Goal: Task Accomplishment & Management: Complete application form

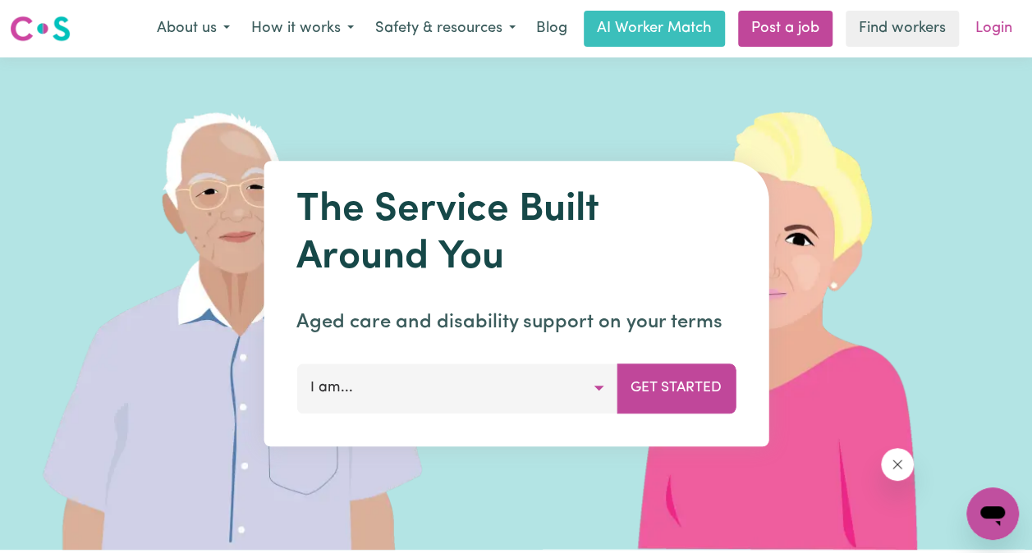
click at [992, 37] on link "Login" at bounding box center [993, 29] width 57 height 36
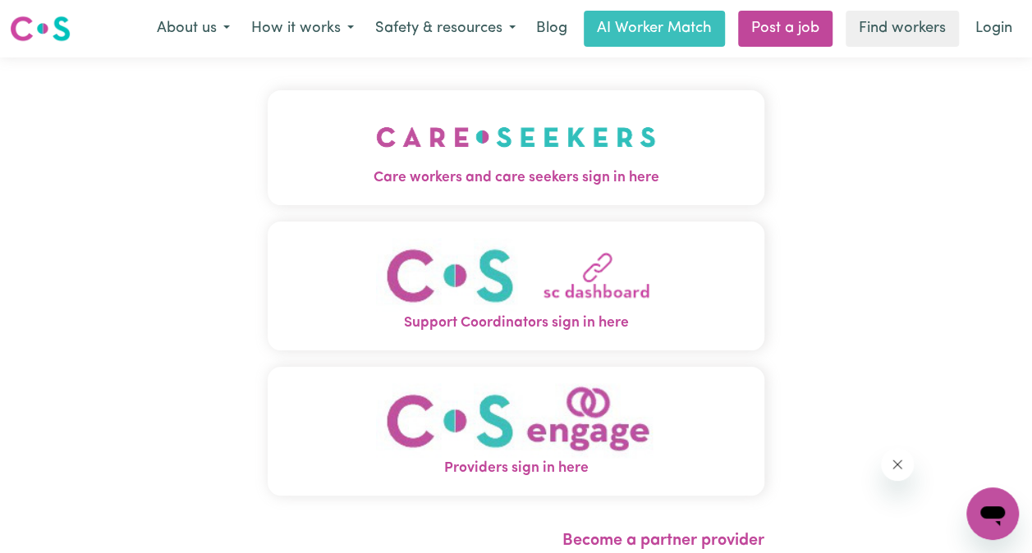
click at [555, 140] on img "Care workers and care seekers sign in here" at bounding box center [516, 137] width 280 height 61
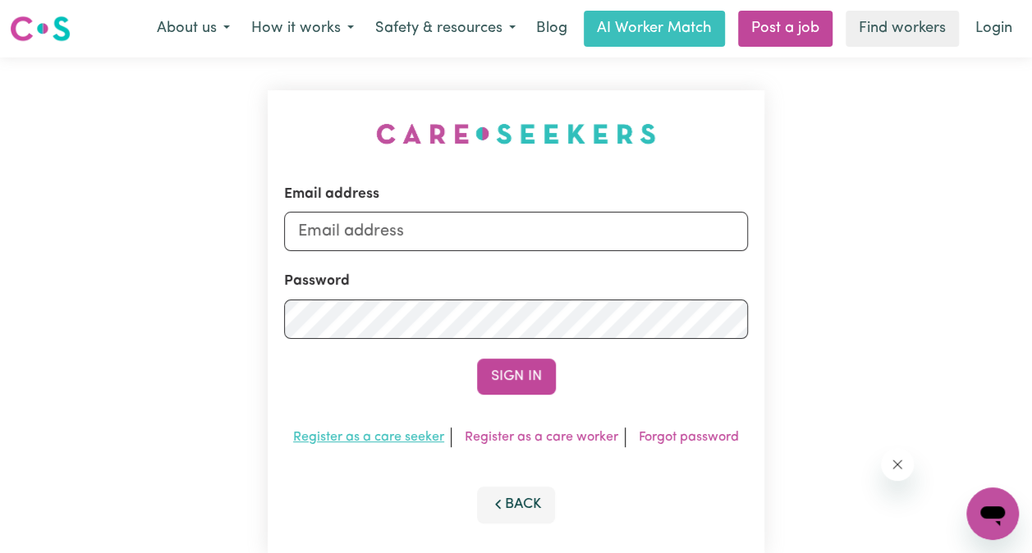
click at [410, 440] on link "Register as a care seeker" at bounding box center [368, 437] width 151 height 13
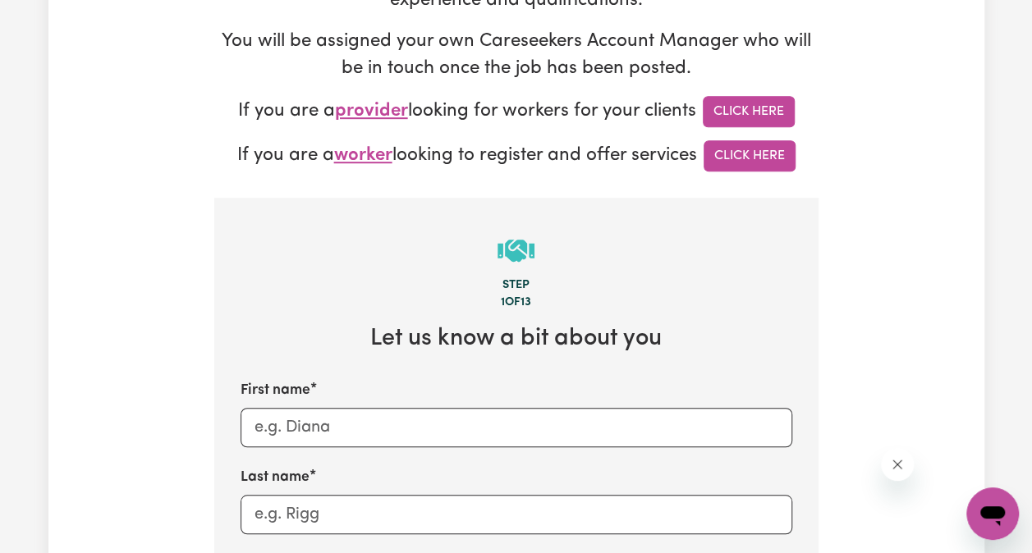
scroll to position [410, 0]
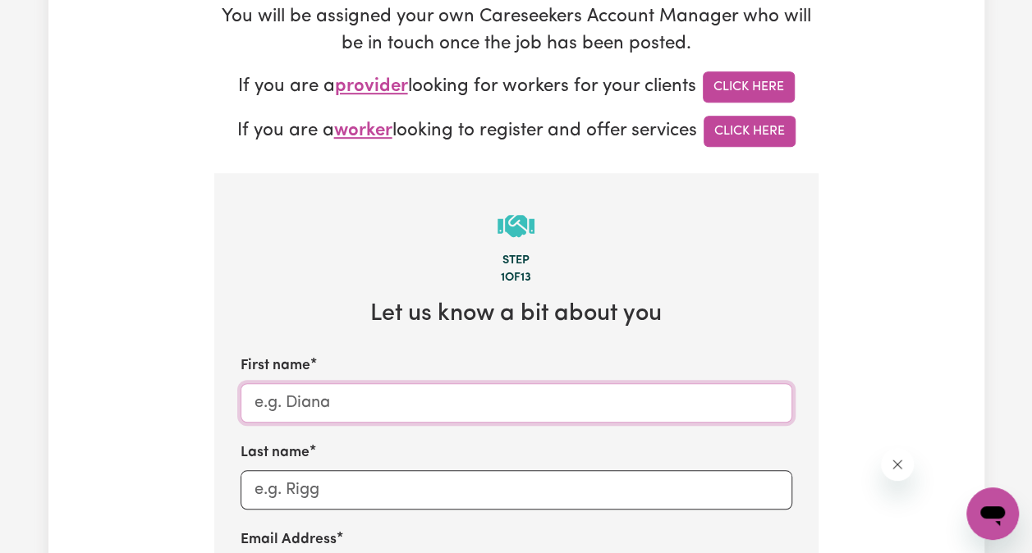
click at [427, 413] on input "First name" at bounding box center [517, 402] width 552 height 39
type input "[PERSON_NAME]"
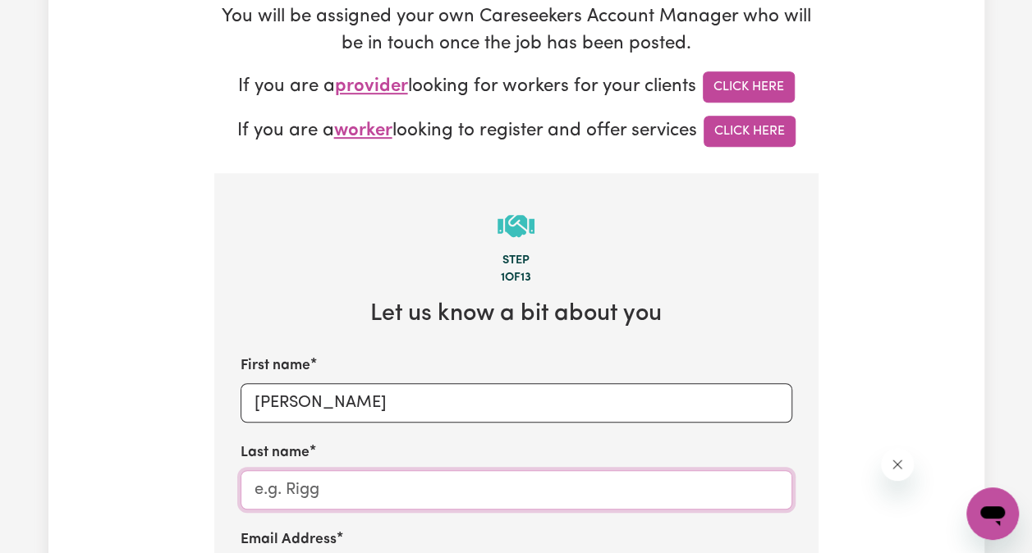
type input "[PERSON_NAME]"
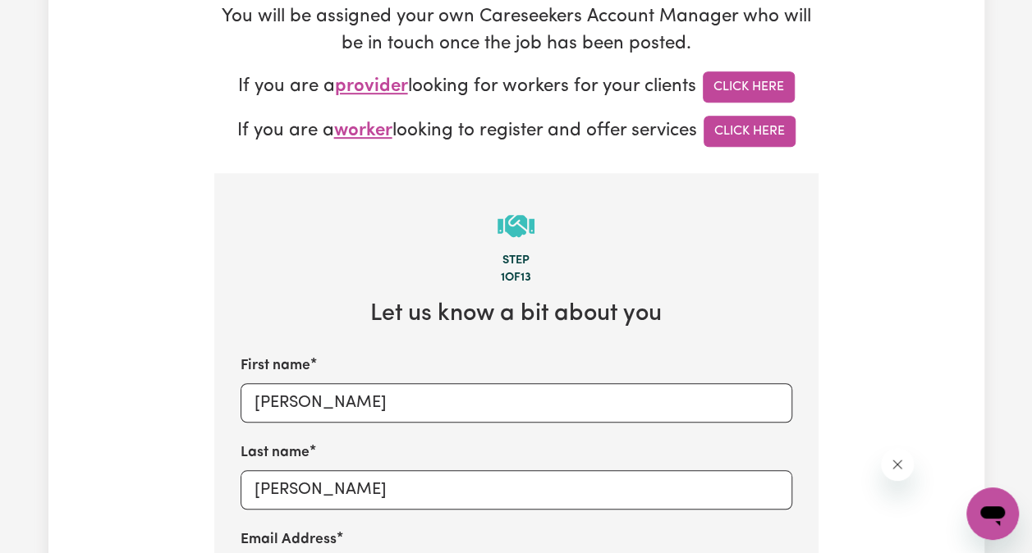
type input "[PERSON_NAME][EMAIL_ADDRESS][PERSON_NAME][DOMAIN_NAME]"
type input "0417687697"
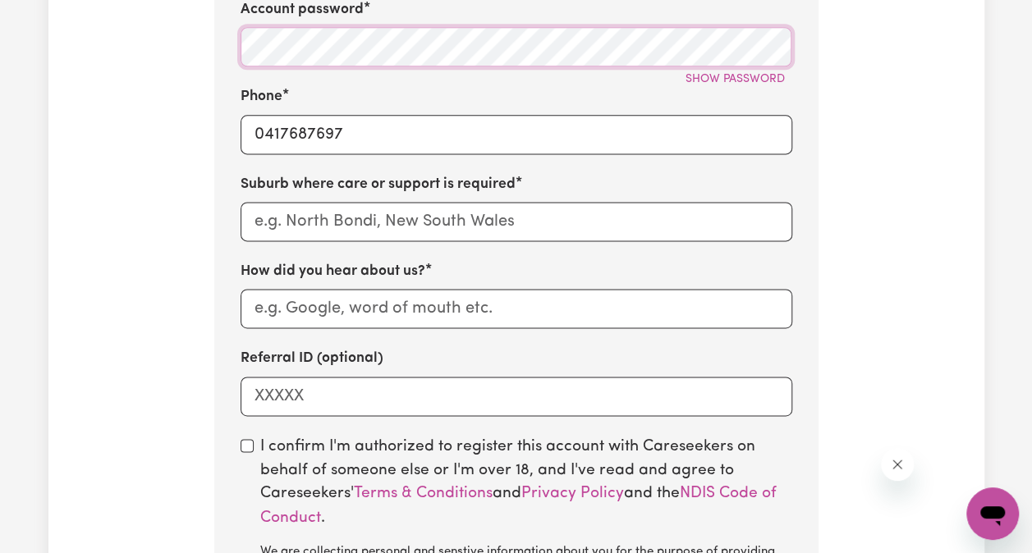
scroll to position [1149, 0]
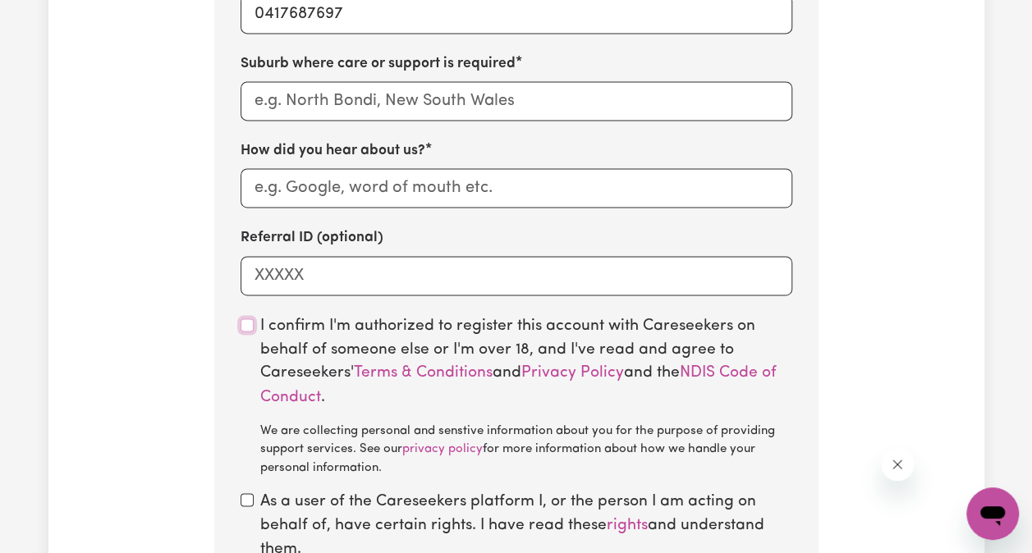
click at [246, 326] on input "checkbox" at bounding box center [247, 325] width 13 height 13
checkbox input "true"
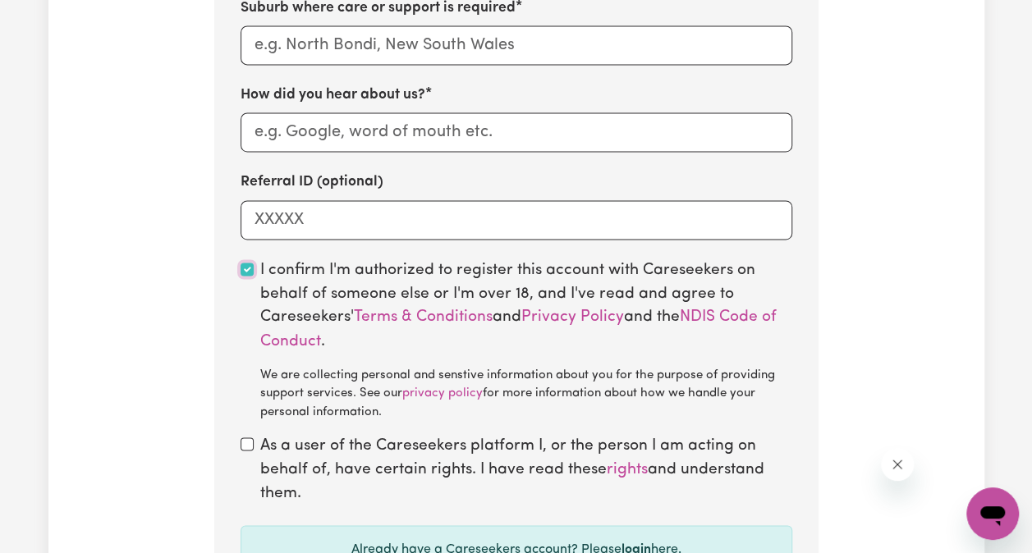
scroll to position [1231, 0]
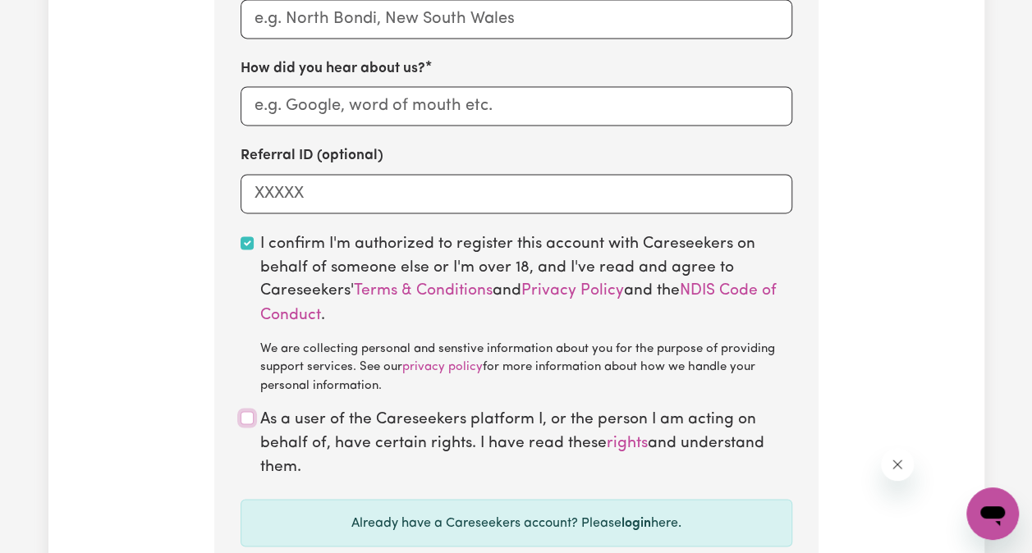
click at [244, 415] on input "checkbox" at bounding box center [247, 417] width 13 height 13
checkbox input "true"
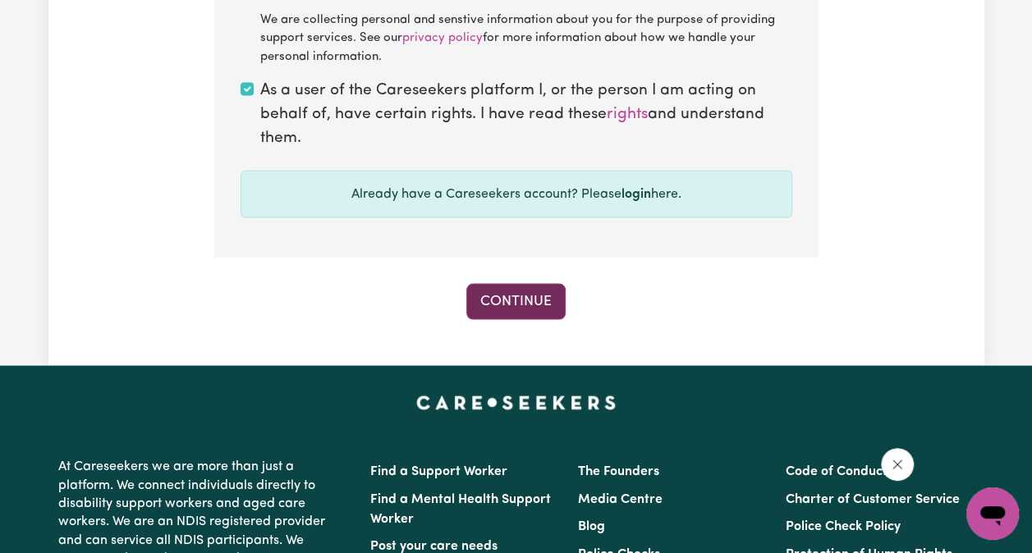
click at [526, 296] on button "Continue" at bounding box center [515, 302] width 99 height 36
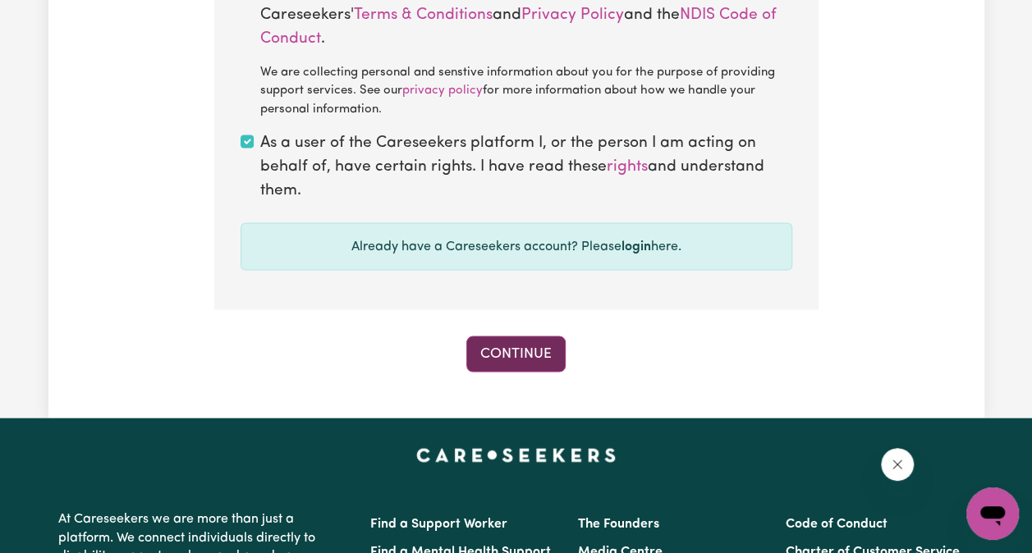
scroll to position [1612, 0]
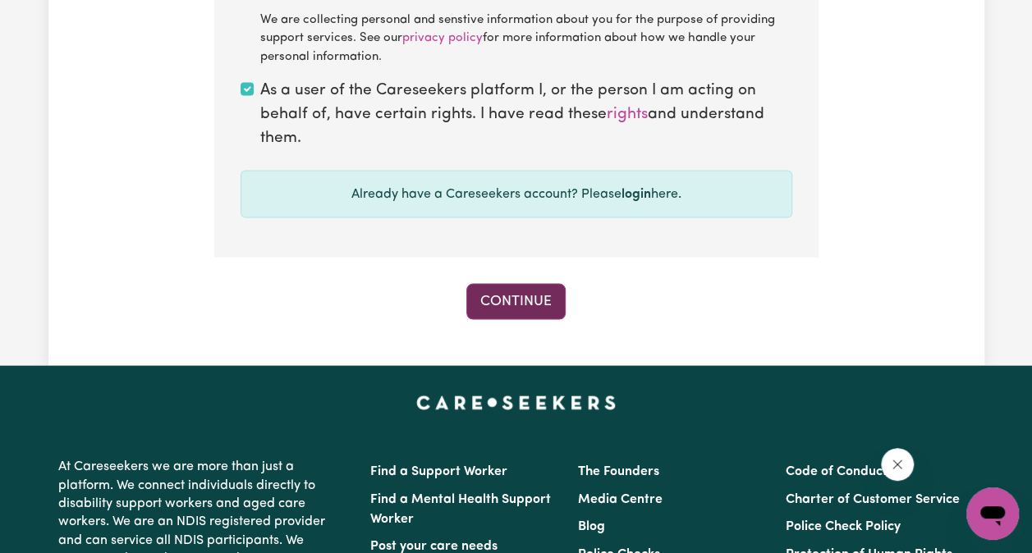
click at [530, 310] on button "Continue" at bounding box center [515, 302] width 99 height 36
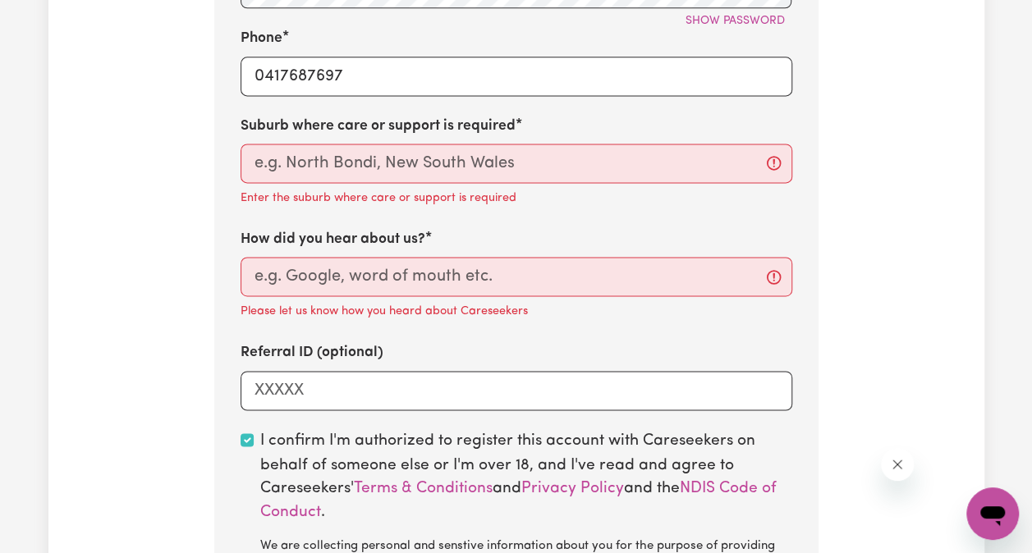
scroll to position [1038, 0]
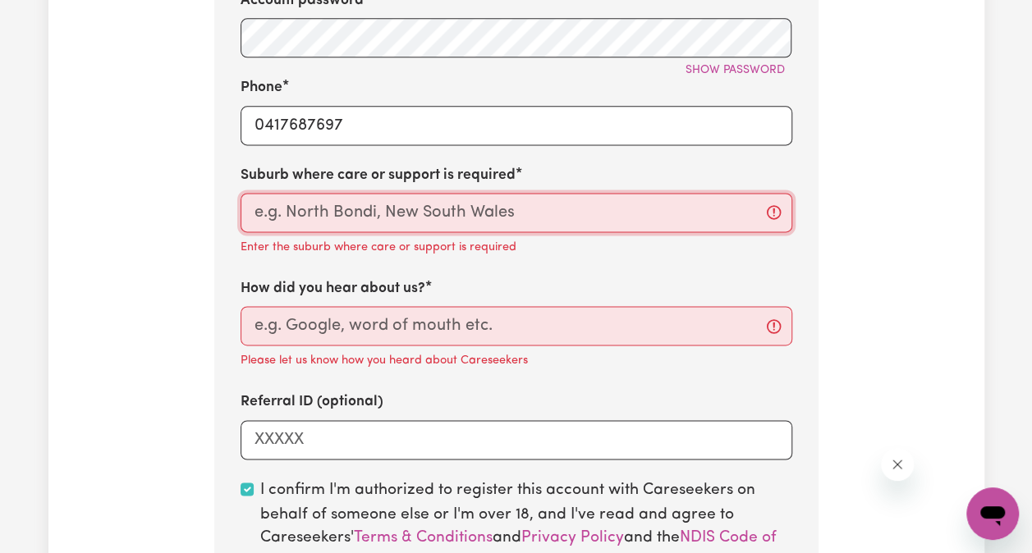
click at [499, 210] on input "text" at bounding box center [517, 212] width 552 height 39
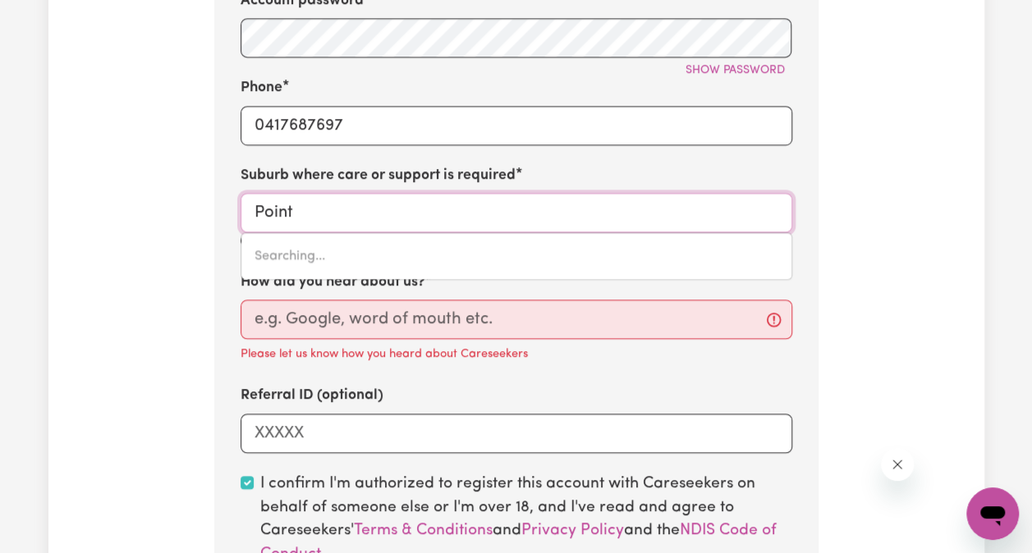
type input "Point"
type input "Point ARKWRIGHT, [GEOGRAPHIC_DATA], 4573"
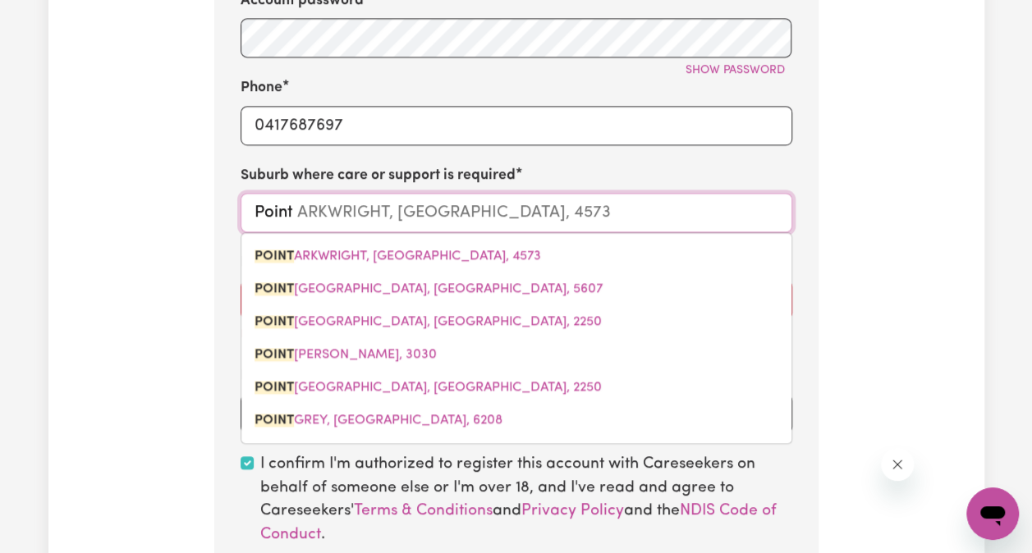
type input "Point C"
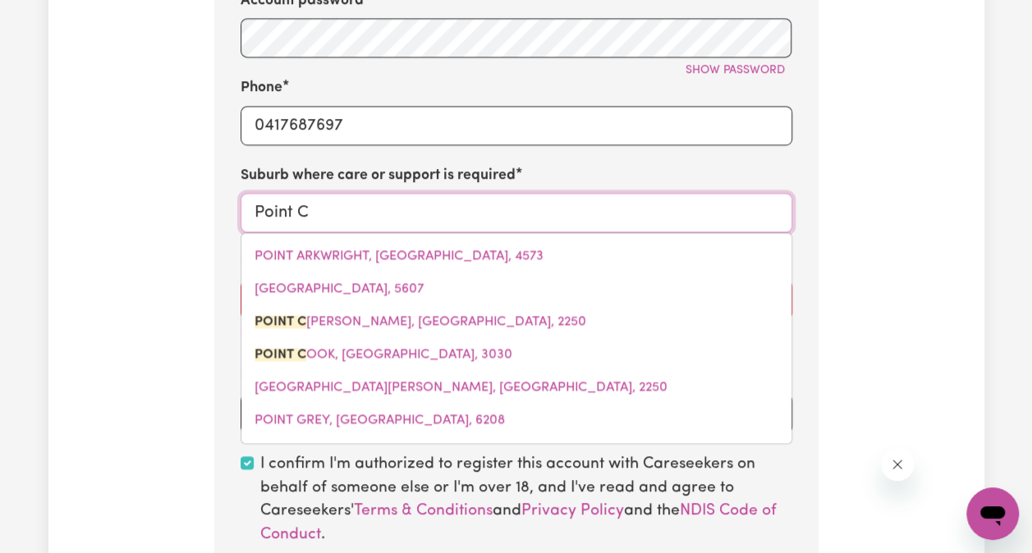
type input "[GEOGRAPHIC_DATA], [GEOGRAPHIC_DATA], 2250"
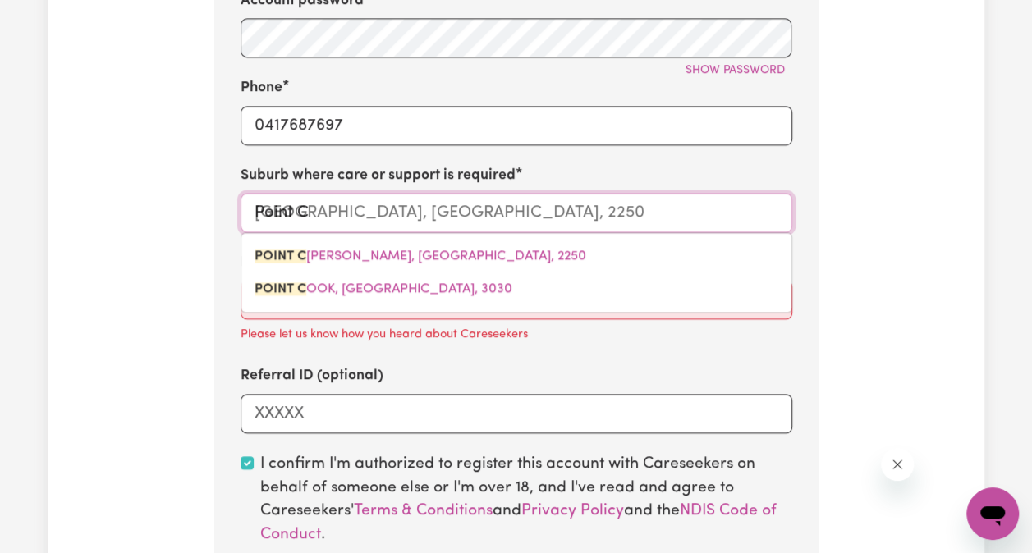
type input "Point Cl"
type input "Point ClARE, [GEOGRAPHIC_DATA], 2250"
type input "Point Cla"
type input "Point ClaRE, [GEOGRAPHIC_DATA], 2250"
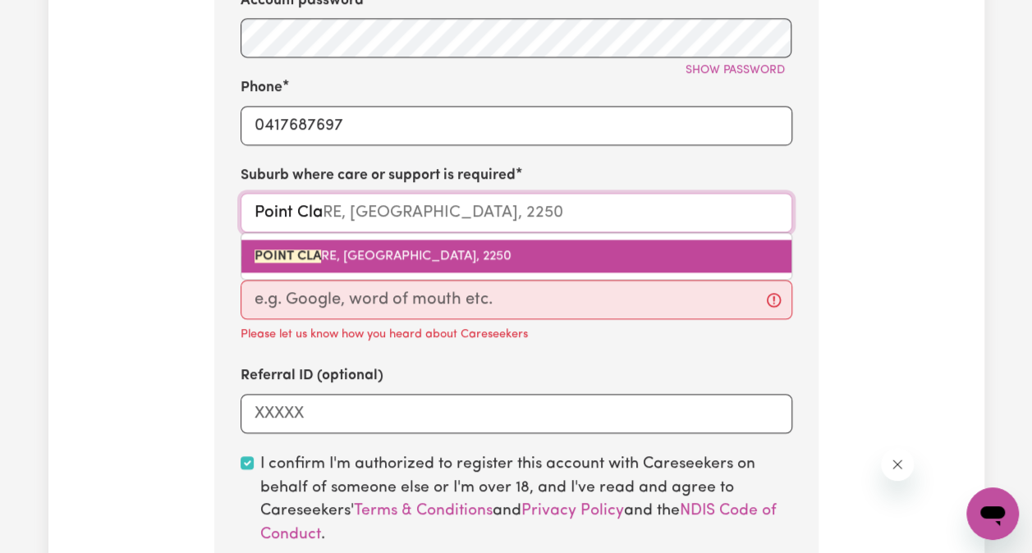
click at [335, 250] on span "POINT CLA RE, [GEOGRAPHIC_DATA], 2250" at bounding box center [382, 256] width 257 height 13
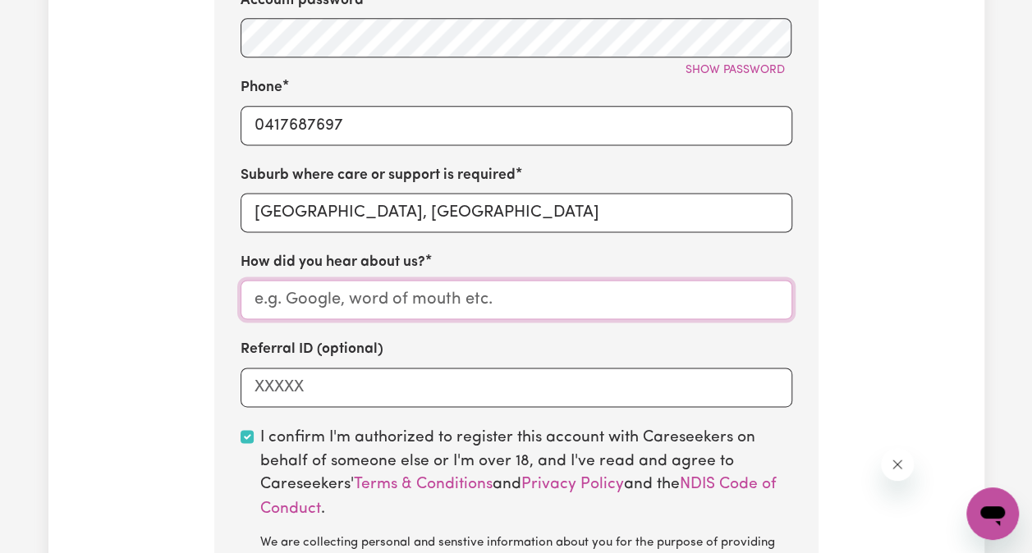
click at [459, 292] on input "How did you hear about us?" at bounding box center [517, 299] width 552 height 39
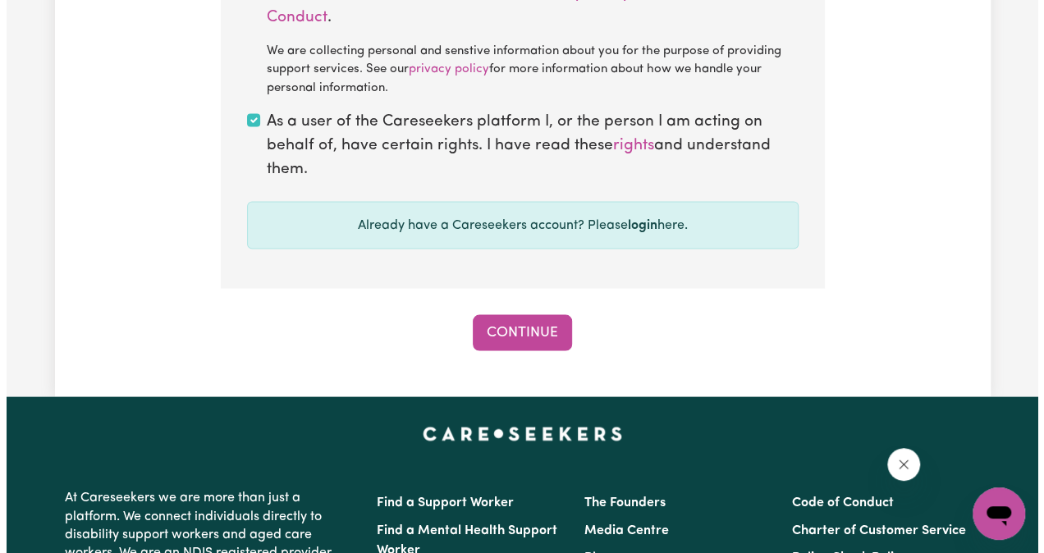
scroll to position [1530, 0]
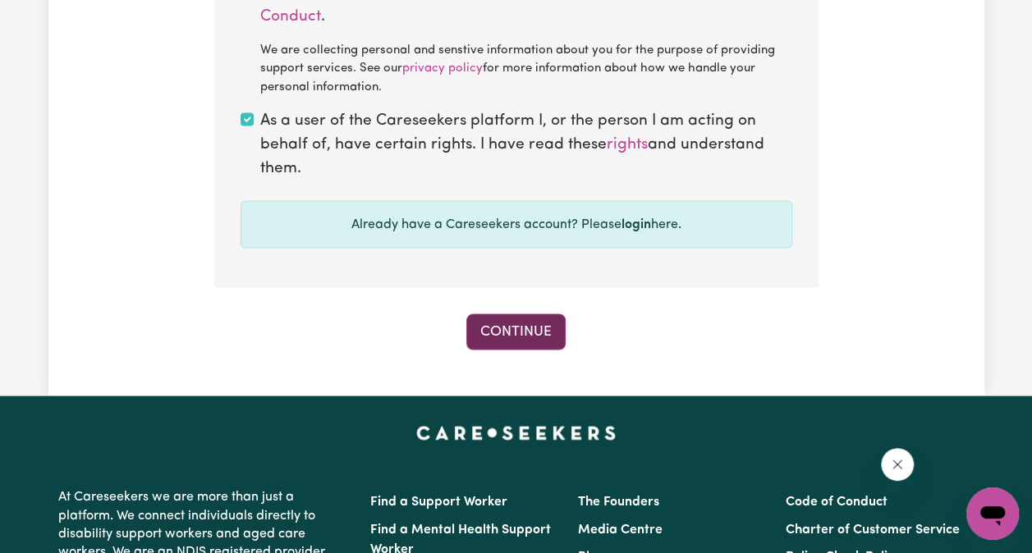
type input "google"
click at [529, 340] on button "Continue" at bounding box center [515, 332] width 99 height 36
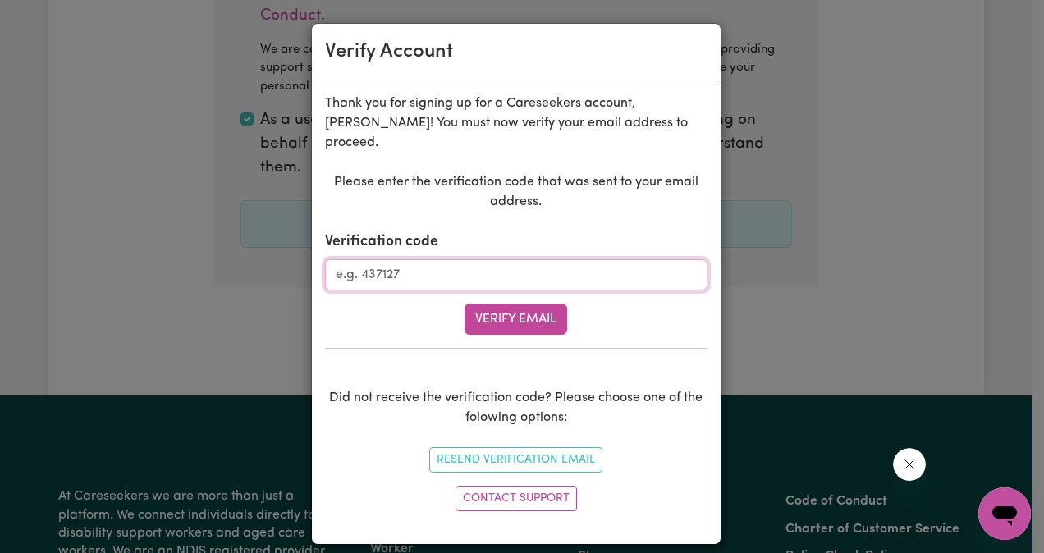
click at [443, 259] on input "Verification code" at bounding box center [516, 274] width 383 height 31
type input "081455"
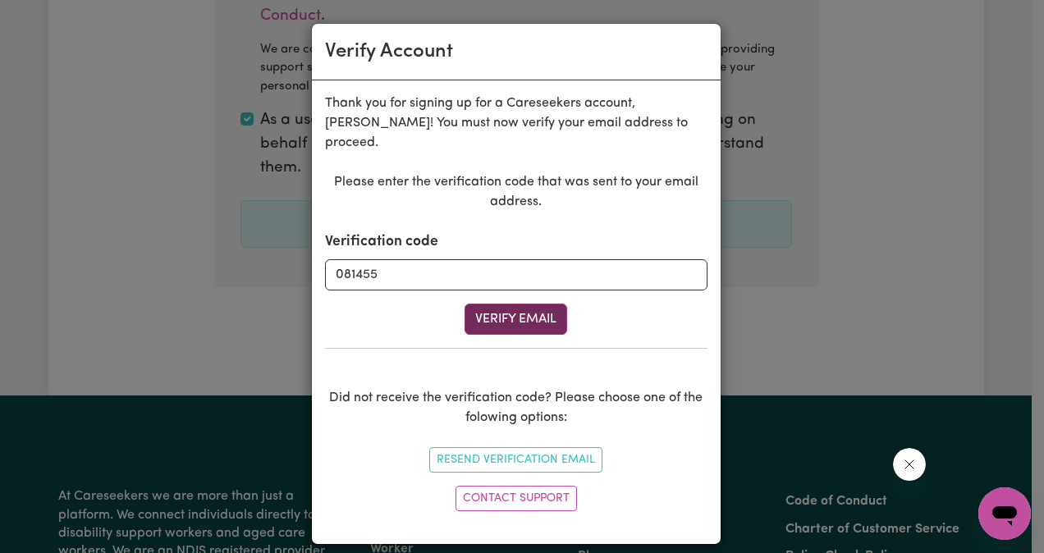
click at [502, 304] on button "Verify Email" at bounding box center [516, 319] width 103 height 31
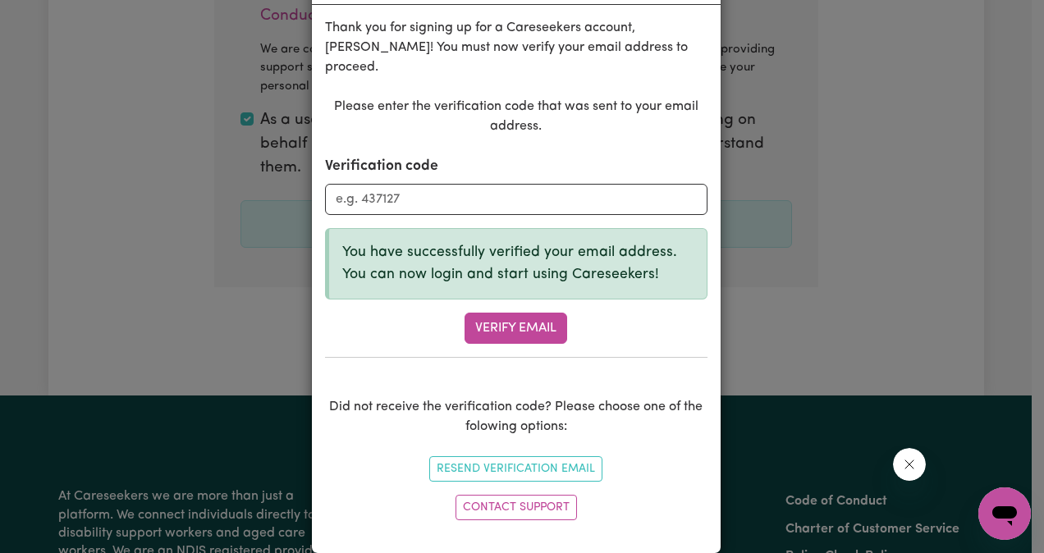
scroll to position [0, 0]
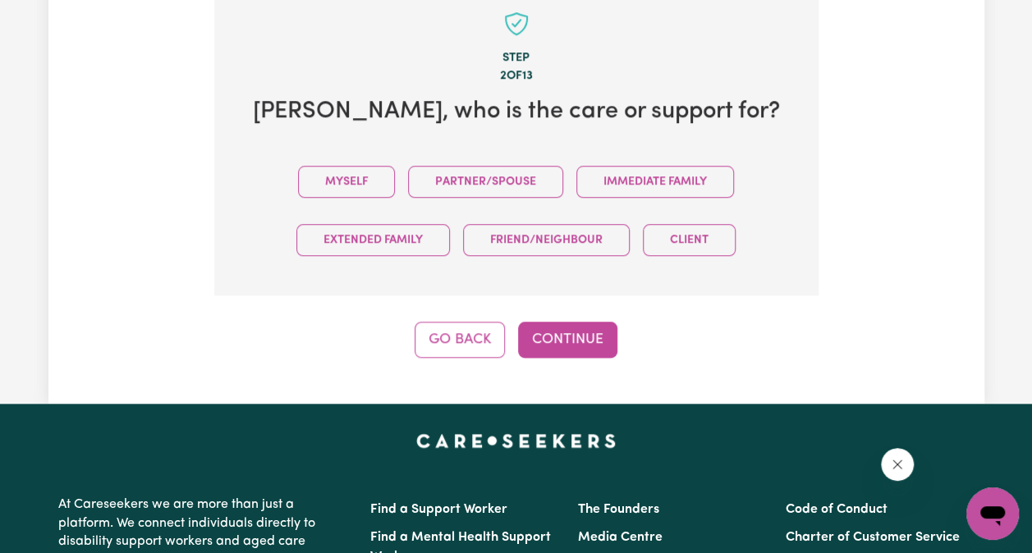
scroll to position [583, 0]
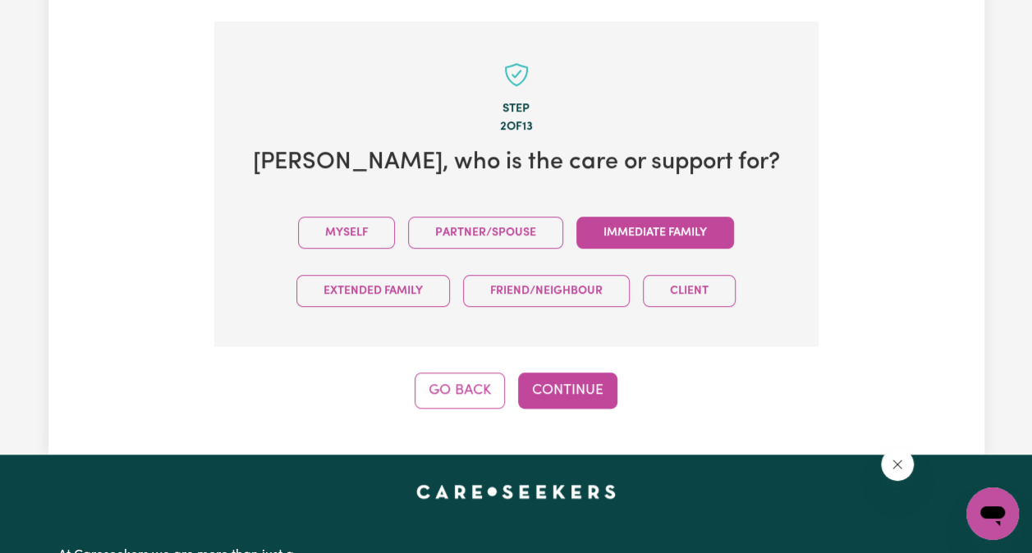
click at [643, 217] on button "Immediate Family" at bounding box center [655, 233] width 158 height 32
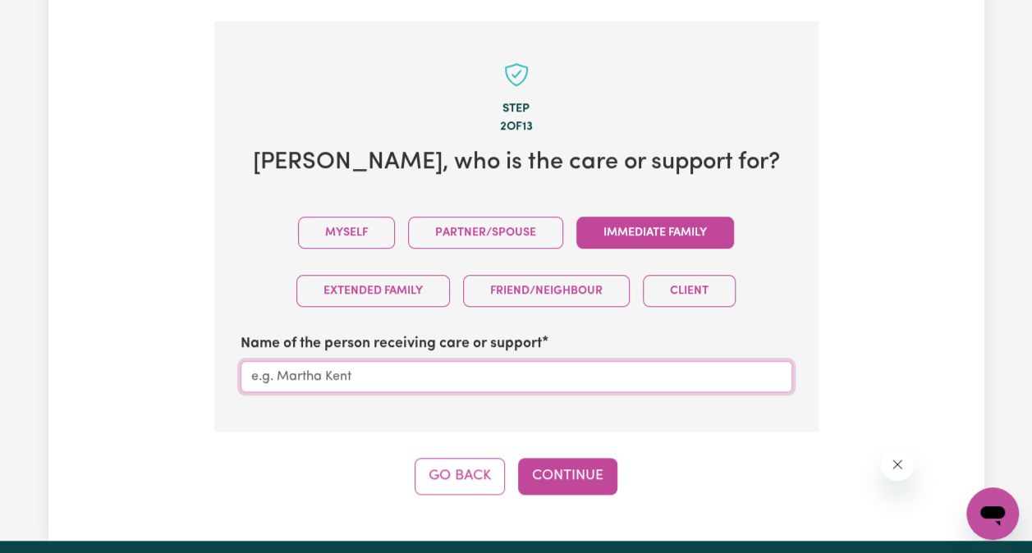
click at [520, 362] on input "Name of the person receiving care or support" at bounding box center [517, 376] width 552 height 31
type input "[PERSON_NAME]"
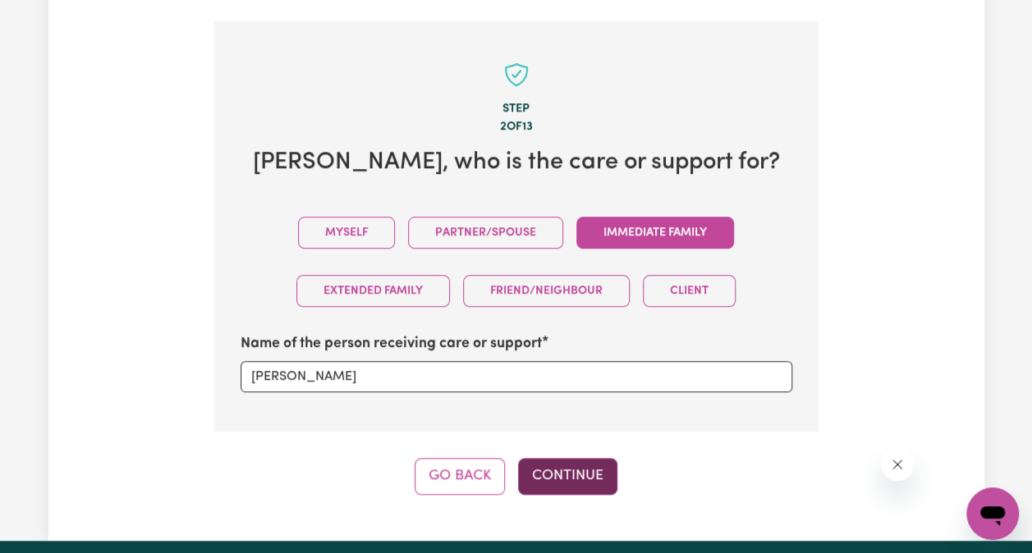
click at [552, 458] on button "Continue" at bounding box center [567, 476] width 99 height 36
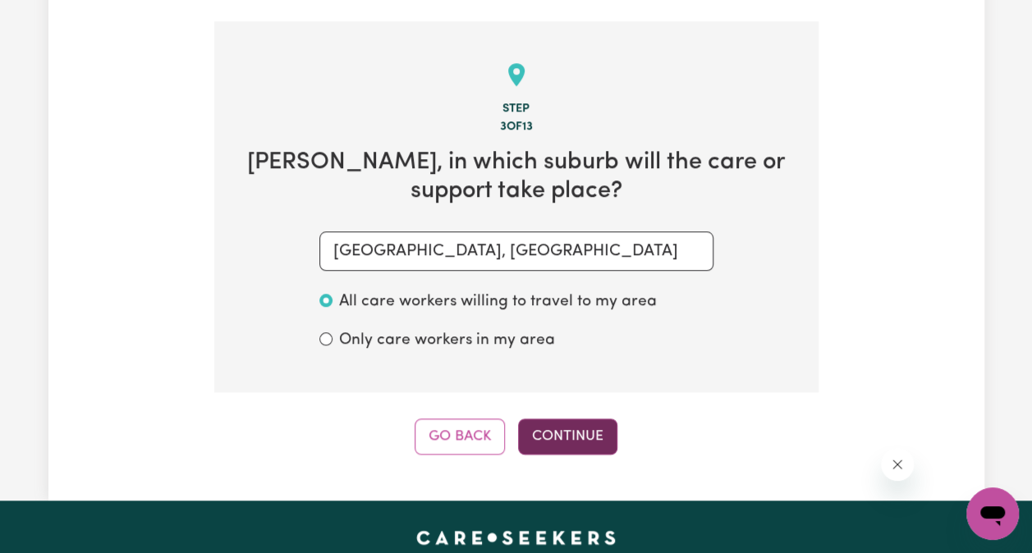
click at [557, 419] on button "Continue" at bounding box center [567, 437] width 99 height 36
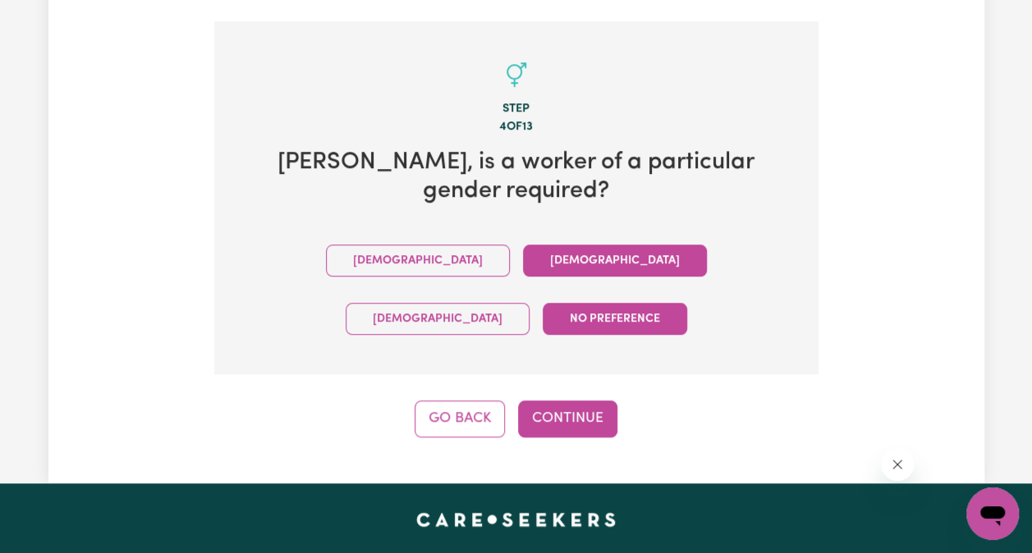
click at [523, 245] on button "[DEMOGRAPHIC_DATA]" at bounding box center [615, 261] width 184 height 32
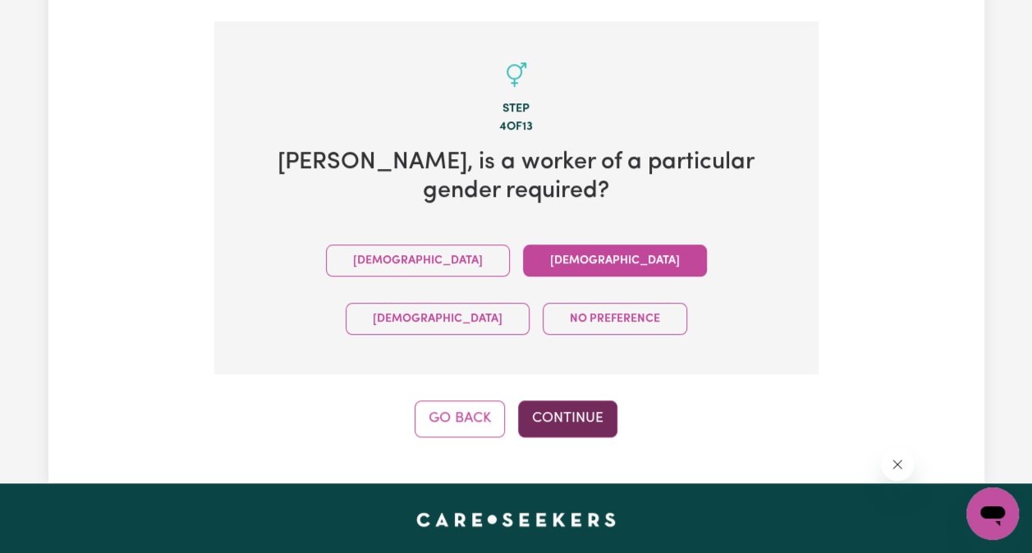
click at [571, 401] on button "Continue" at bounding box center [567, 419] width 99 height 36
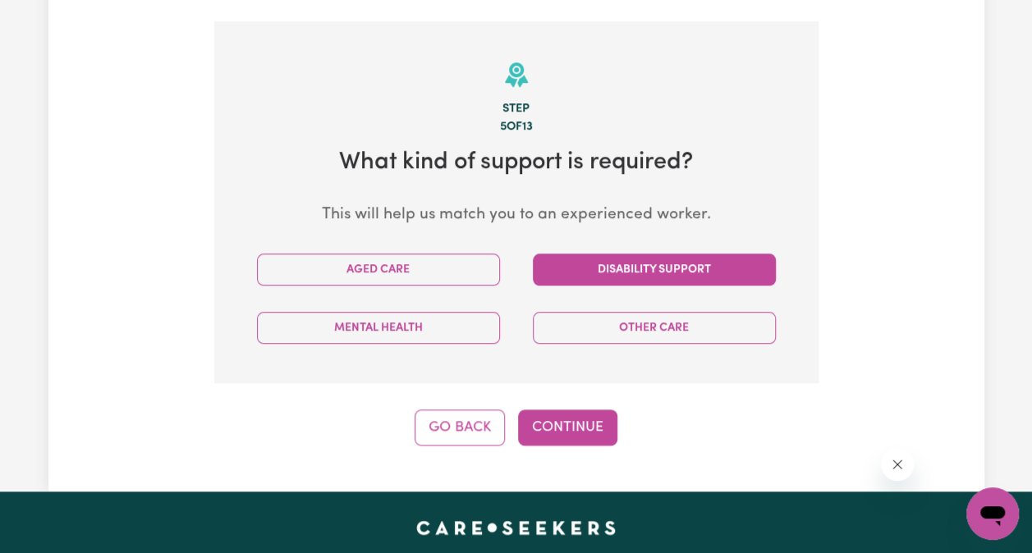
click at [652, 260] on button "Disability Support" at bounding box center [654, 270] width 243 height 32
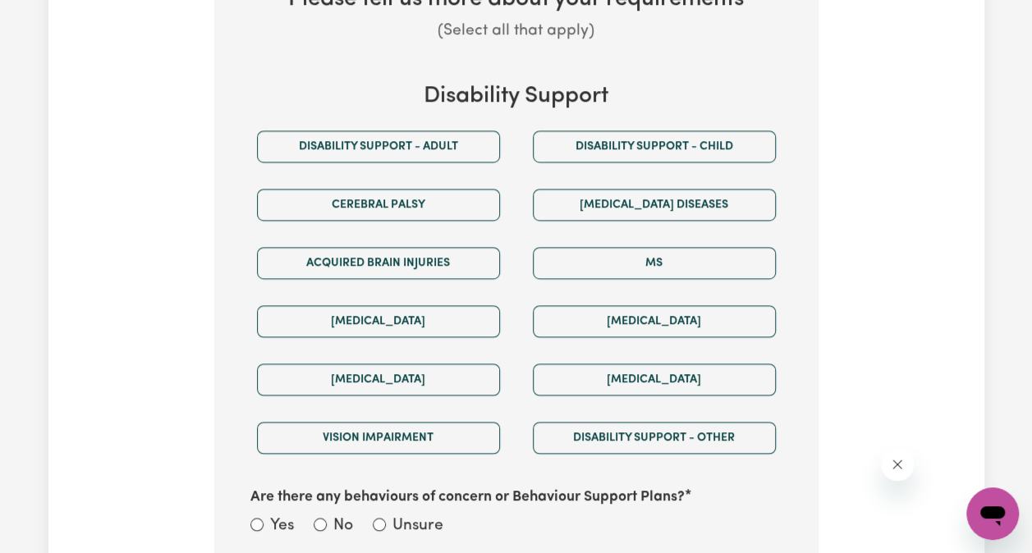
scroll to position [747, 0]
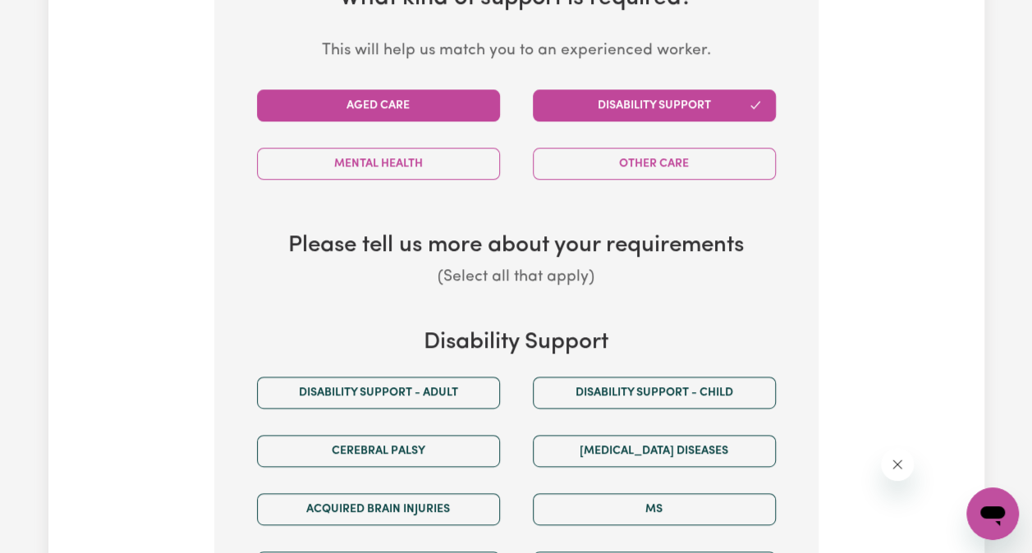
click at [385, 89] on button "Aged Care" at bounding box center [378, 105] width 243 height 32
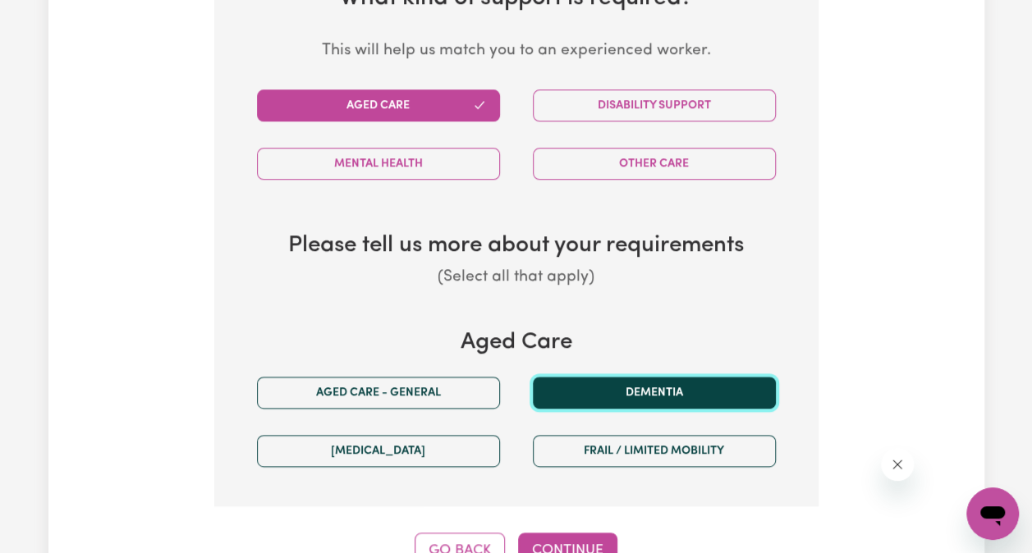
click at [681, 377] on button "Dementia" at bounding box center [654, 393] width 243 height 32
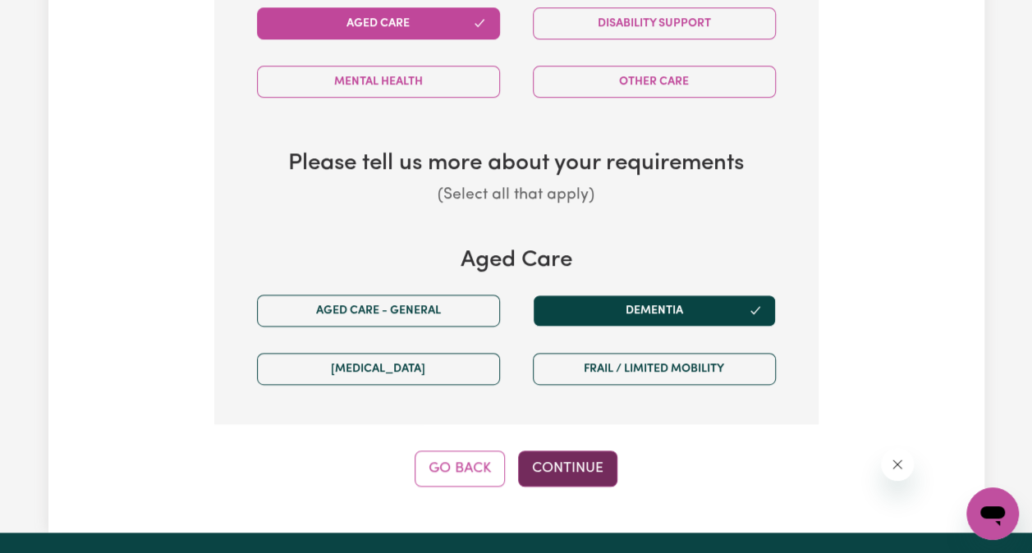
click at [599, 451] on button "Continue" at bounding box center [567, 469] width 99 height 36
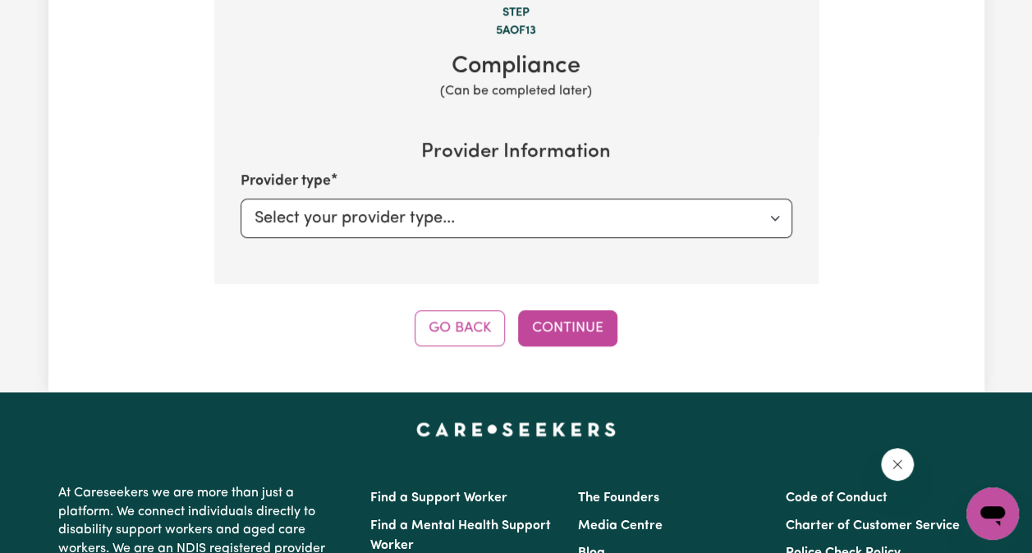
scroll to position [583, 0]
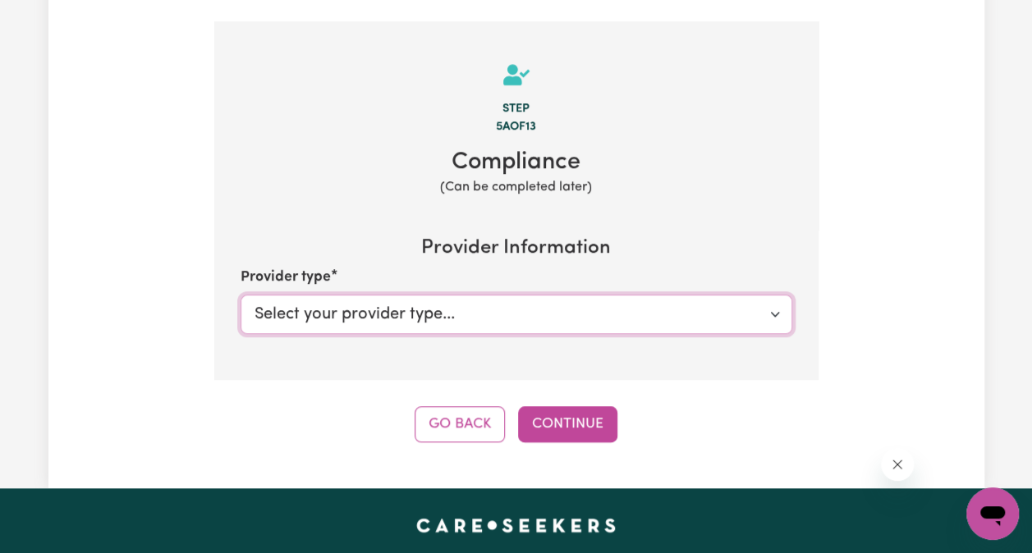
click at [491, 297] on select "Select your provider type... Privately Aged Care / Home Care Package" at bounding box center [517, 314] width 552 height 39
select select "PRIVATELY"
click at [241, 295] on select "Select your provider type... Privately Aged Care / Home Care Package" at bounding box center [517, 314] width 552 height 39
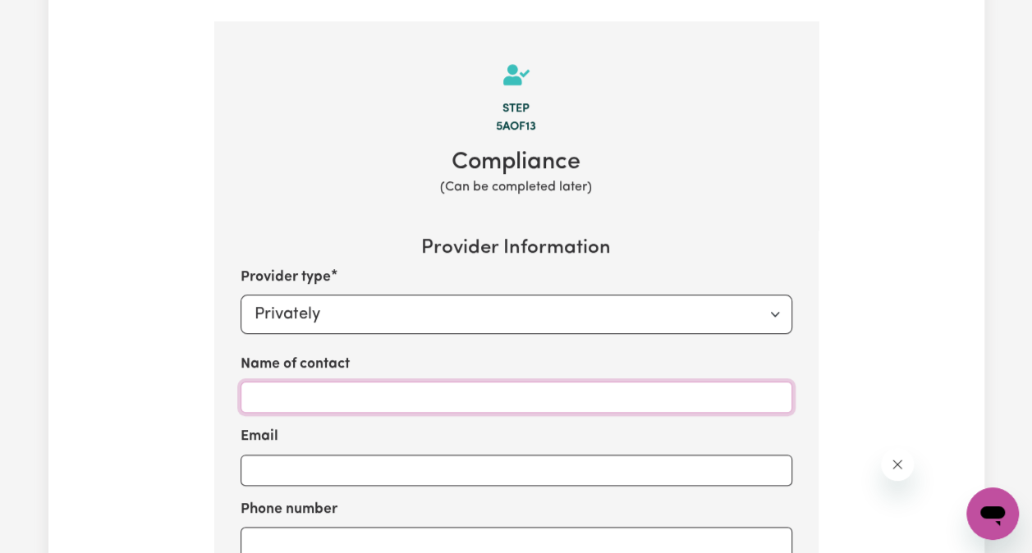
click at [520, 382] on input "Name of contact" at bounding box center [517, 397] width 552 height 31
type input "[PERSON_NAME]"
type input "[PERSON_NAME][EMAIL_ADDRESS][PERSON_NAME][DOMAIN_NAME]"
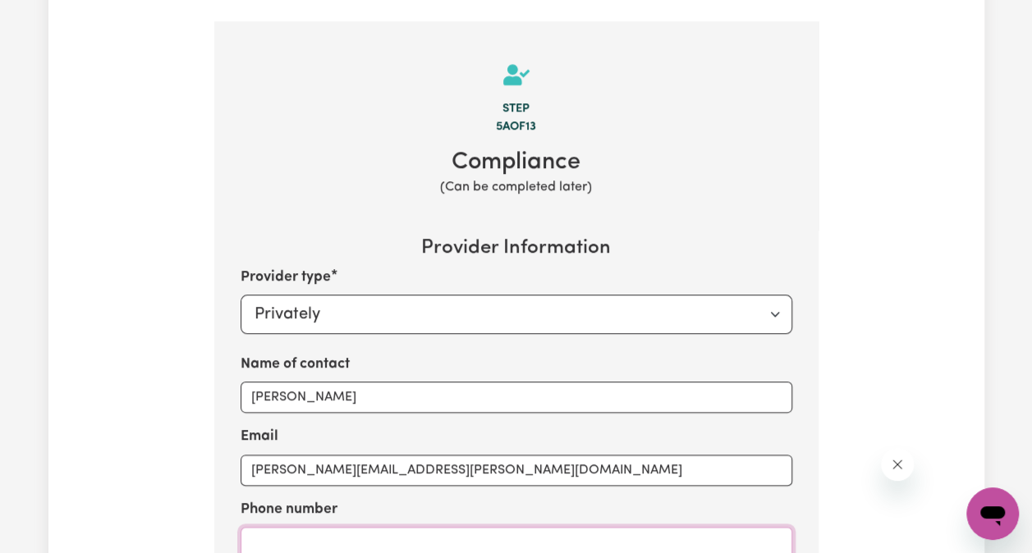
type input "0417687697"
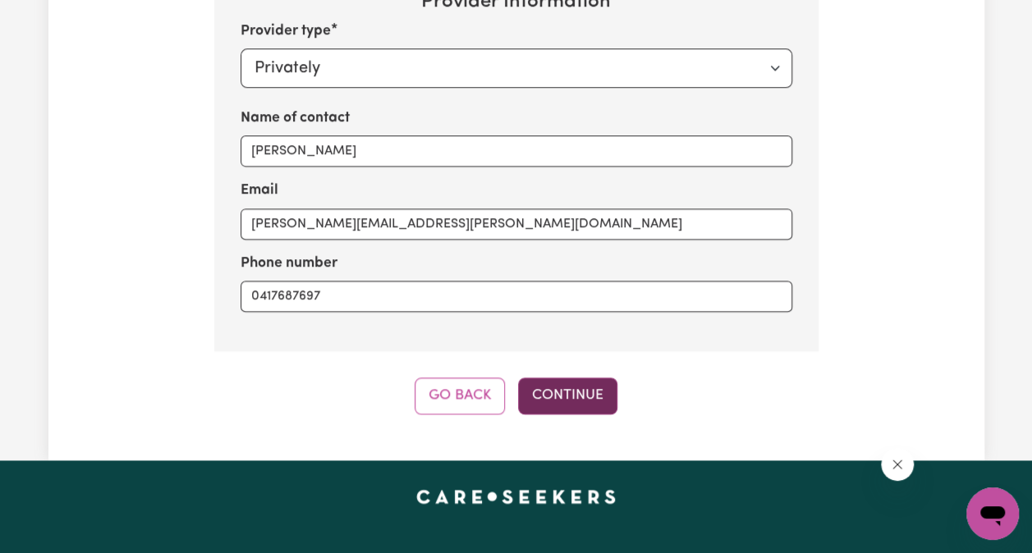
click at [580, 380] on button "Continue" at bounding box center [567, 396] width 99 height 36
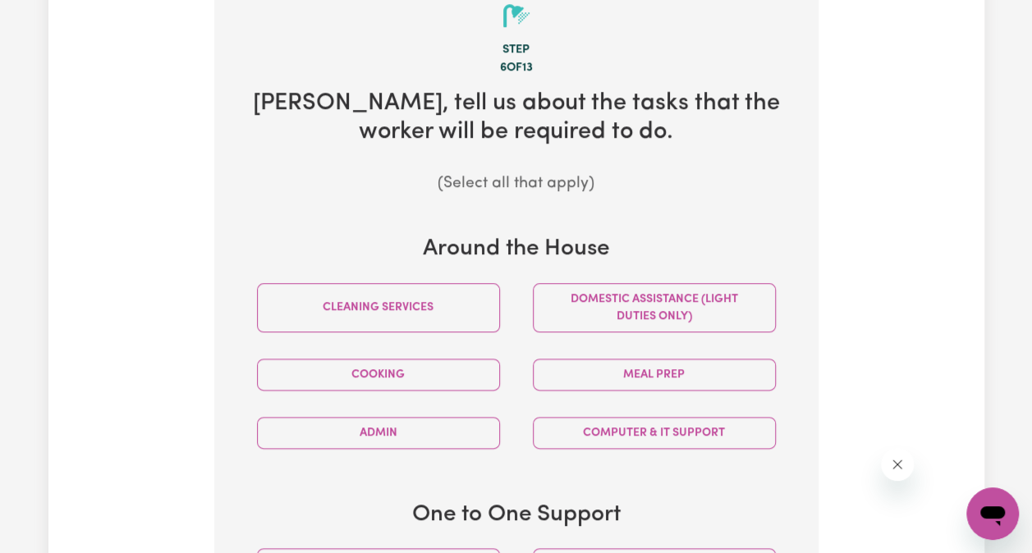
scroll to position [583, 0]
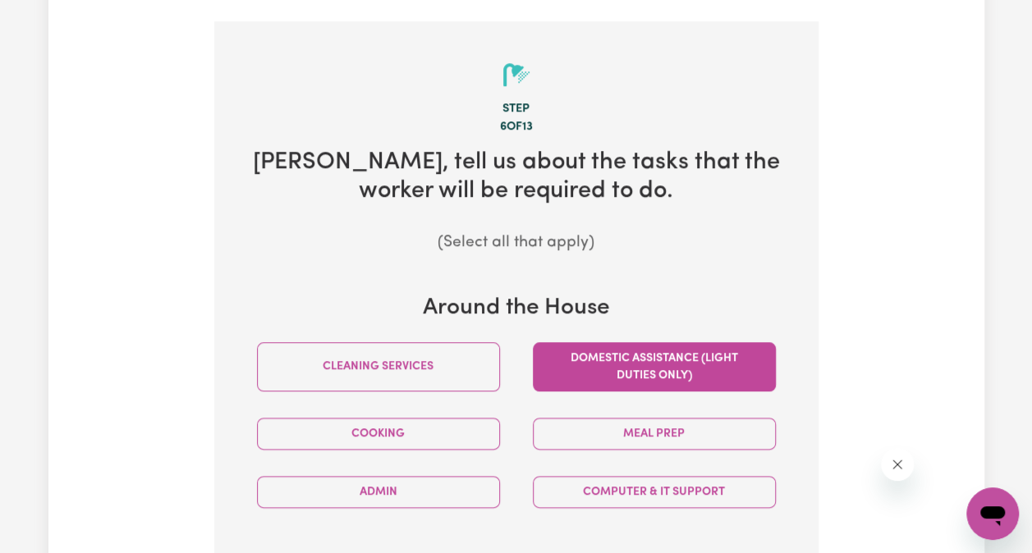
click at [593, 355] on button "Domestic assistance (light duties only)" at bounding box center [654, 366] width 243 height 49
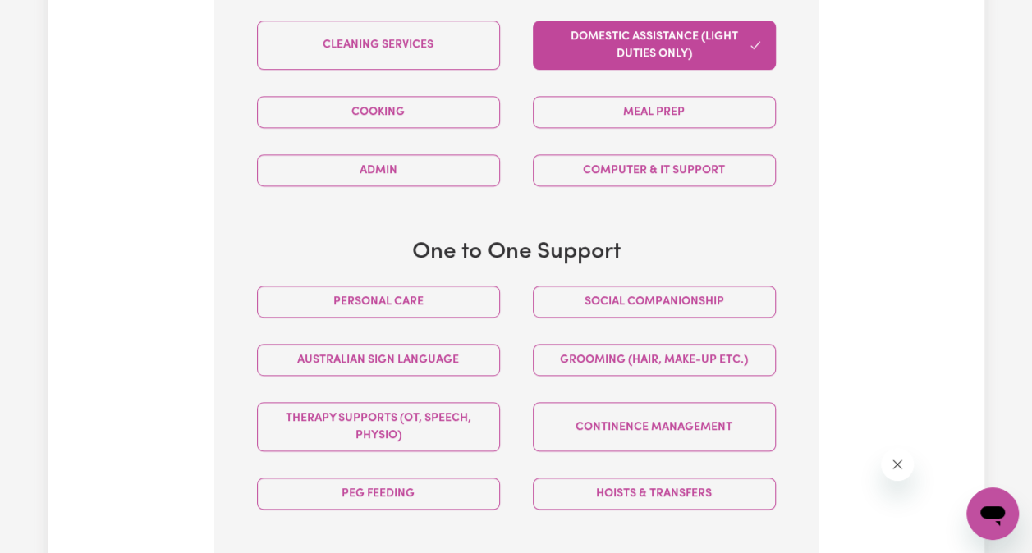
scroll to position [911, 0]
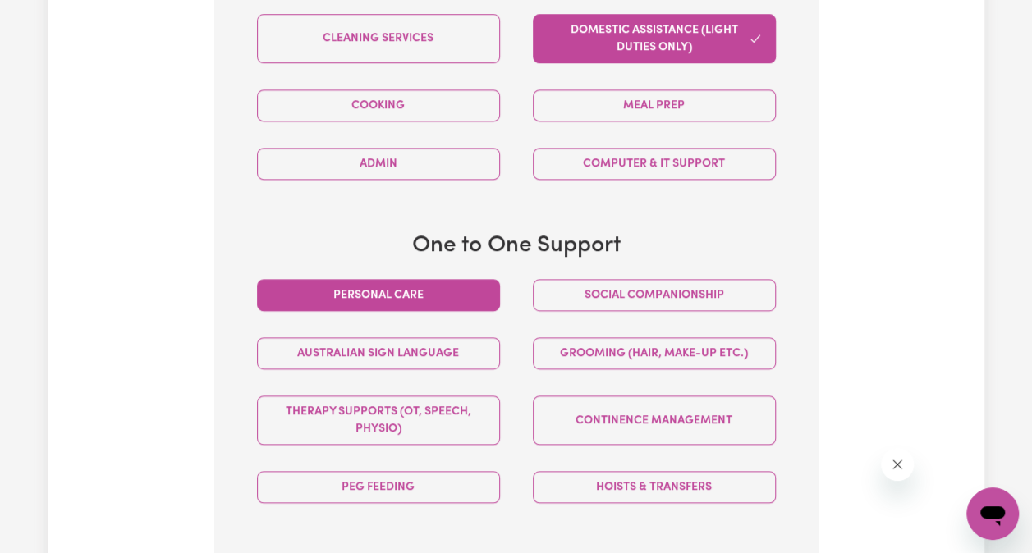
click at [407, 279] on button "Personal care" at bounding box center [378, 295] width 243 height 32
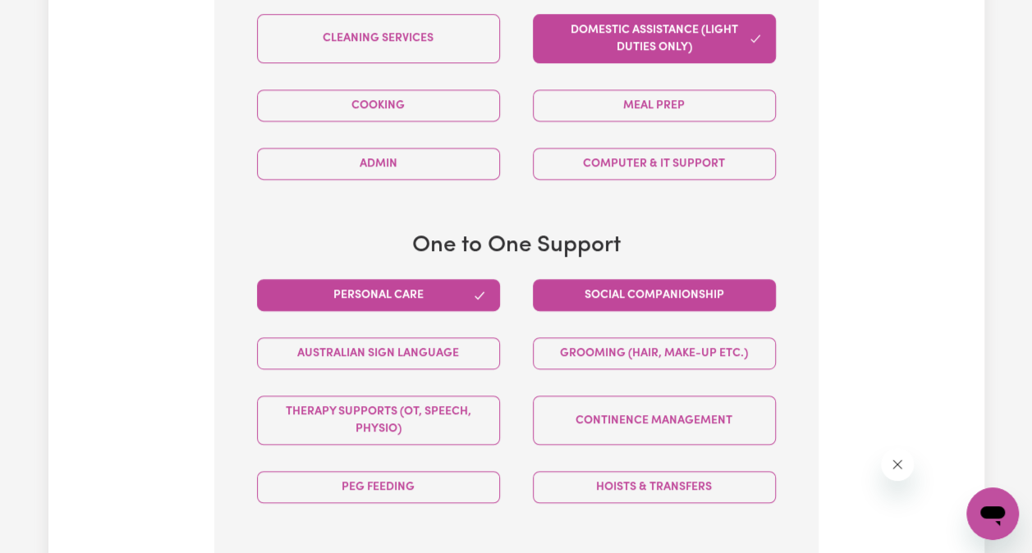
click at [562, 279] on button "Social companionship" at bounding box center [654, 295] width 243 height 32
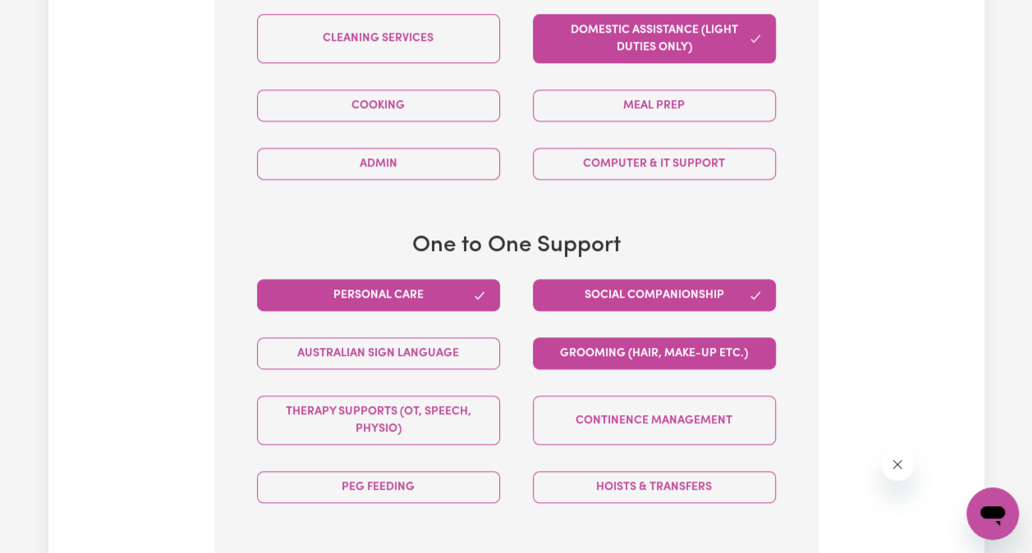
click at [571, 337] on button "Grooming (hair, make-up etc.)" at bounding box center [654, 353] width 243 height 32
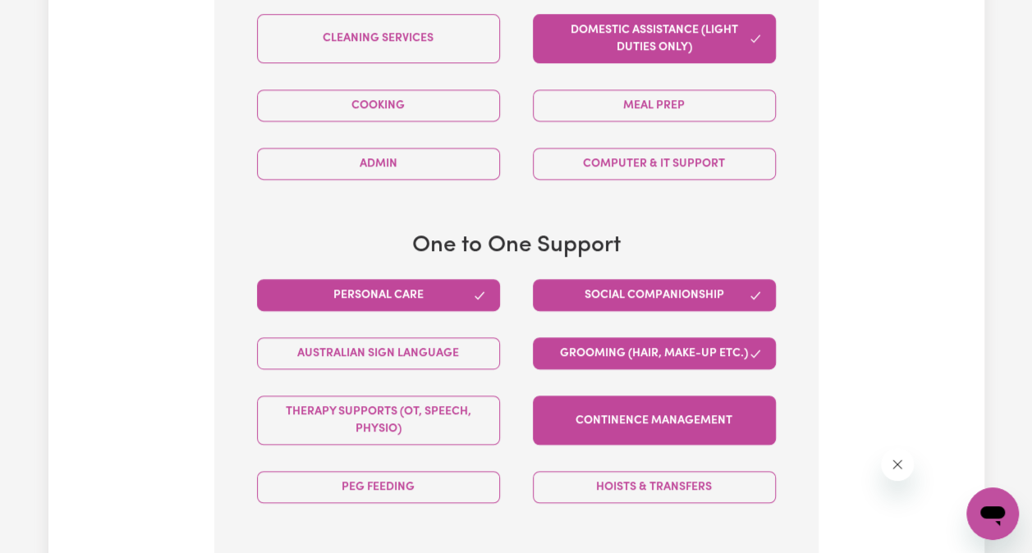
click at [583, 403] on button "Continence management" at bounding box center [654, 420] width 243 height 49
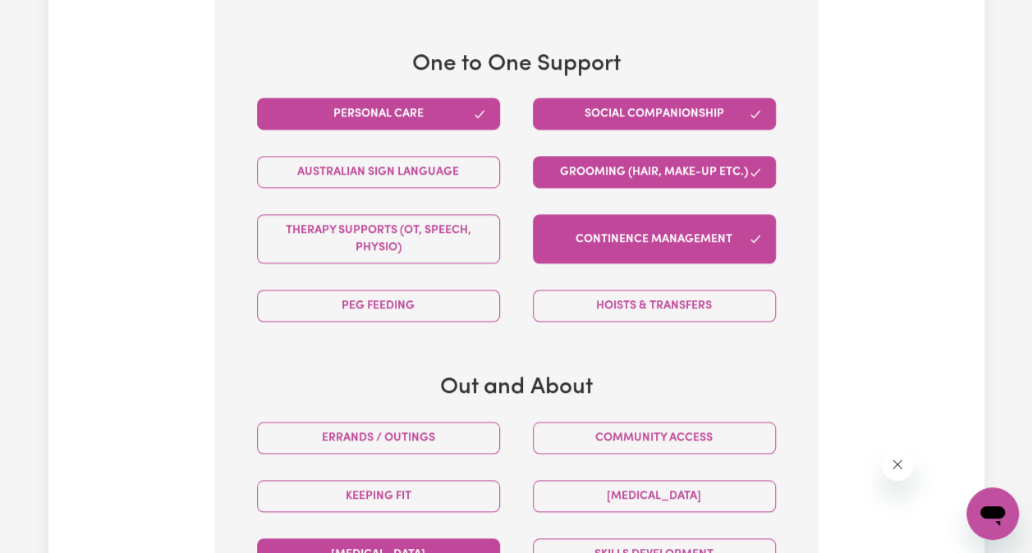
scroll to position [1157, 0]
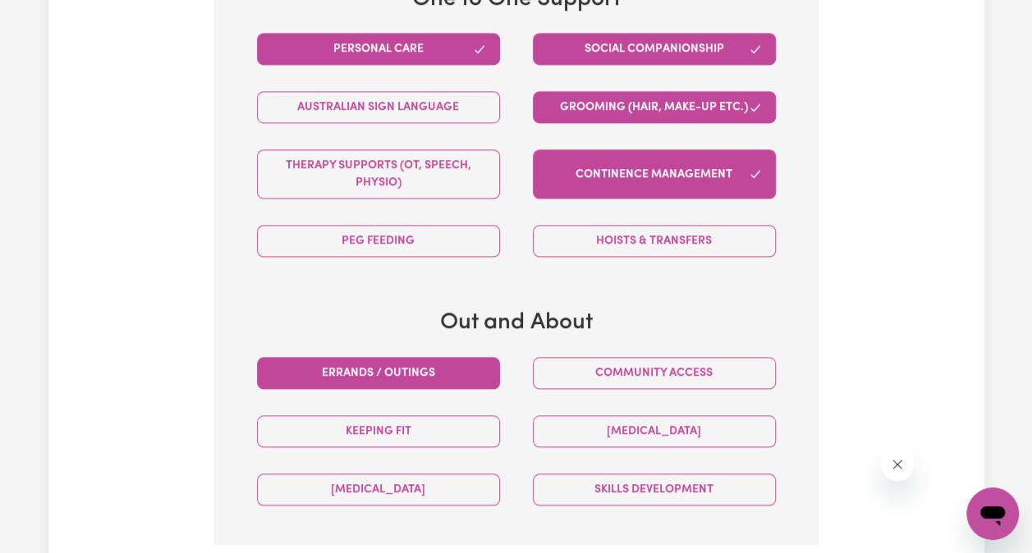
click at [432, 357] on button "Errands / Outings" at bounding box center [378, 373] width 243 height 32
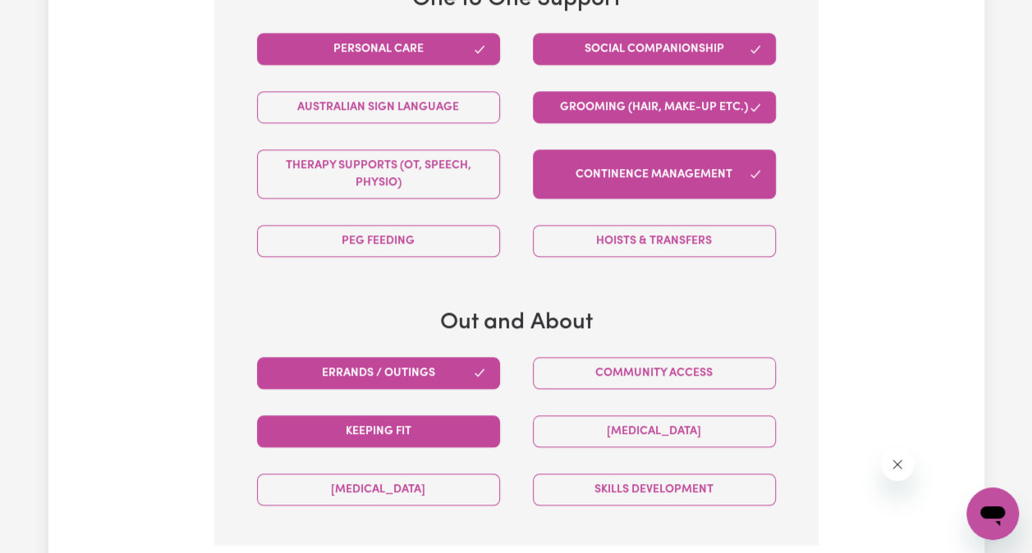
click at [424, 416] on button "Keeping fit" at bounding box center [378, 431] width 243 height 32
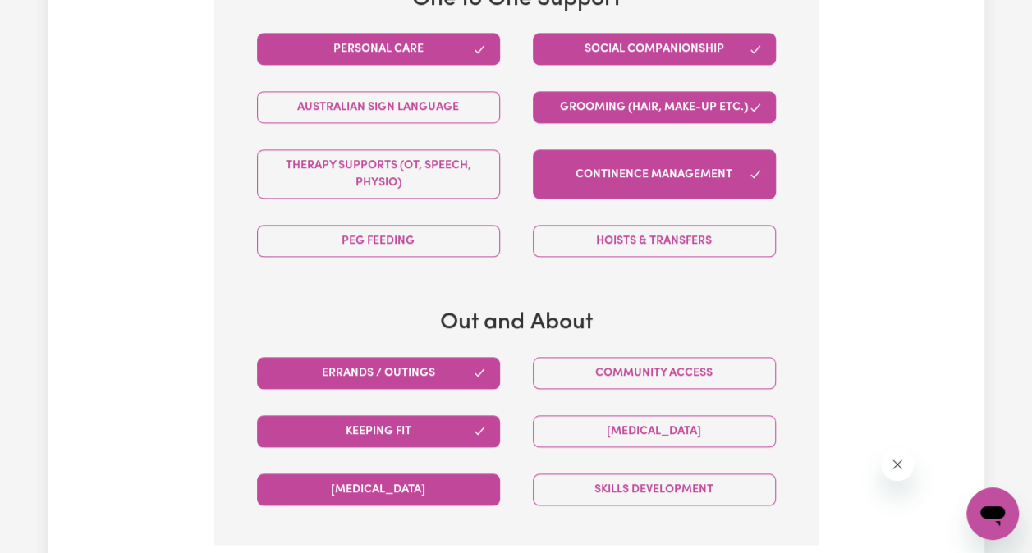
click at [418, 474] on button "[MEDICAL_DATA]" at bounding box center [378, 490] width 243 height 32
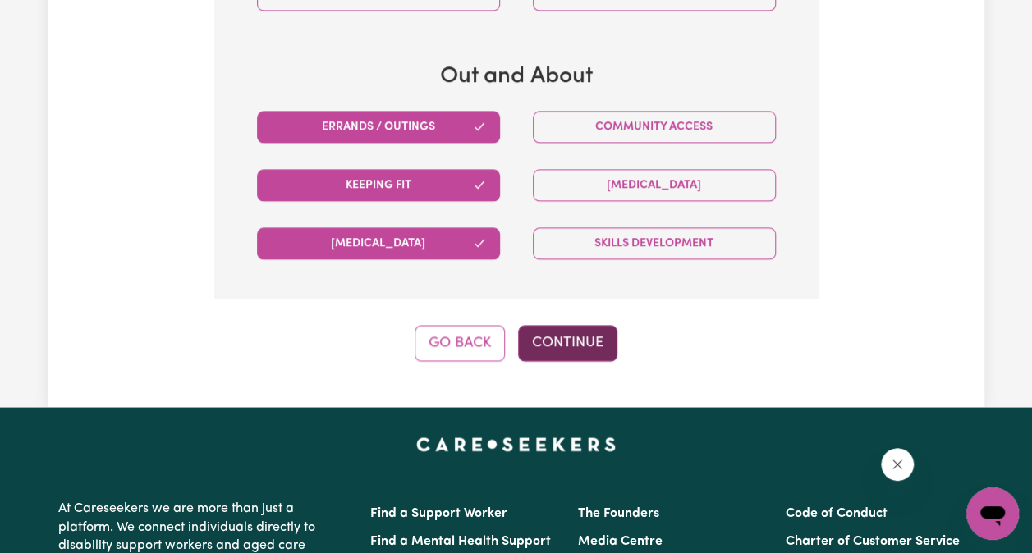
click at [557, 325] on button "Continue" at bounding box center [567, 343] width 99 height 36
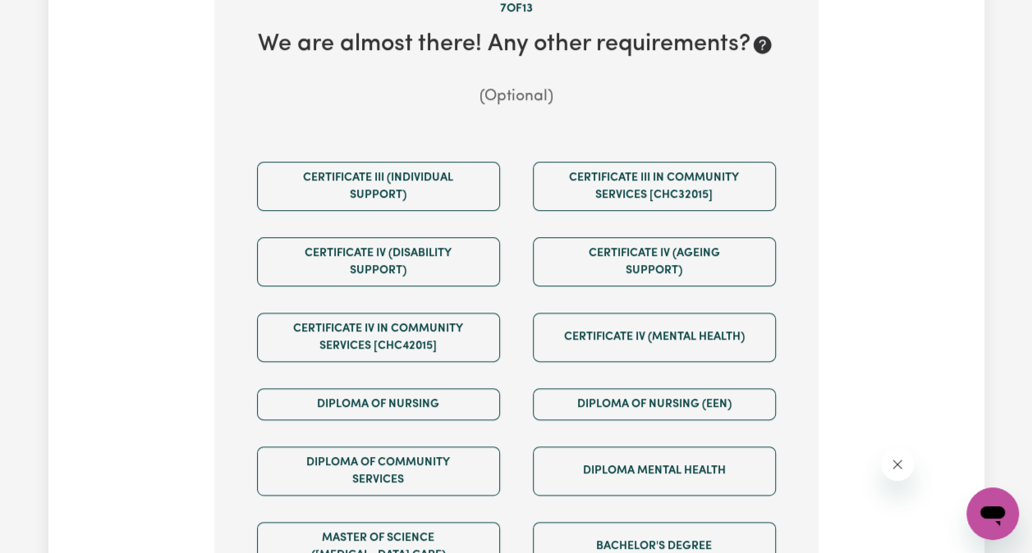
scroll to position [665, 0]
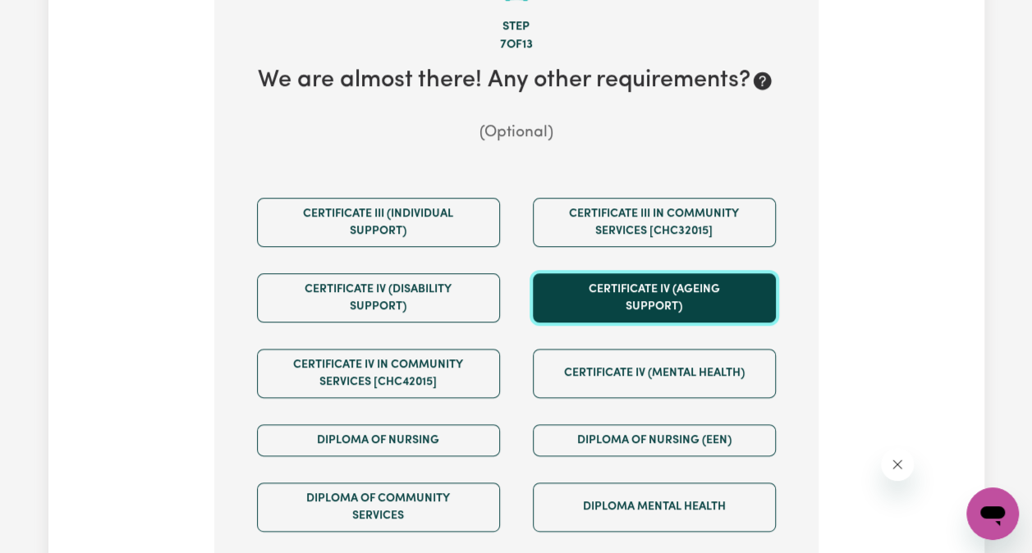
click at [607, 294] on button "Certificate IV (Ageing Support)" at bounding box center [654, 297] width 243 height 49
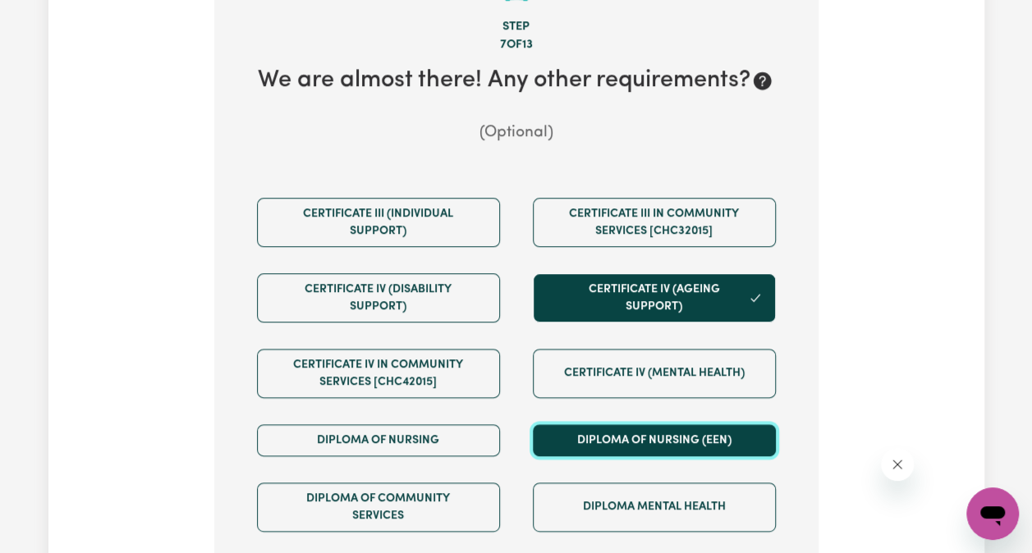
click at [606, 424] on button "Diploma of Nursing (EEN)" at bounding box center [654, 440] width 243 height 32
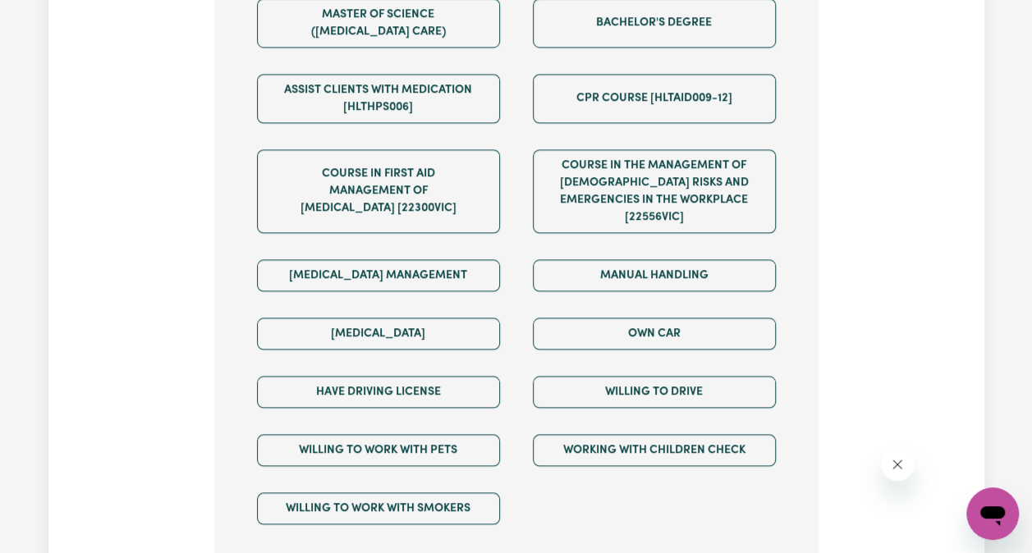
scroll to position [1240, 0]
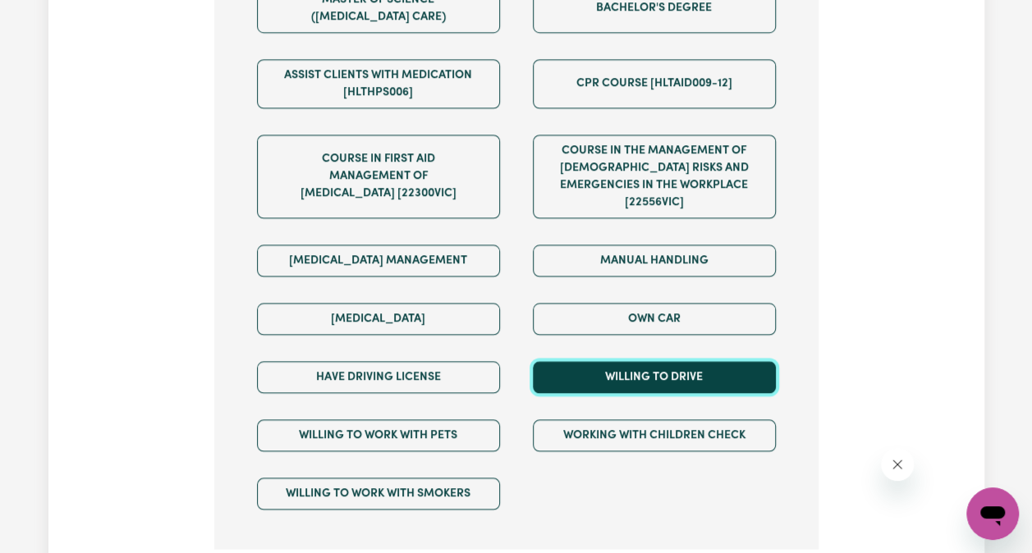
click at [596, 361] on button "Willing to drive" at bounding box center [654, 377] width 243 height 32
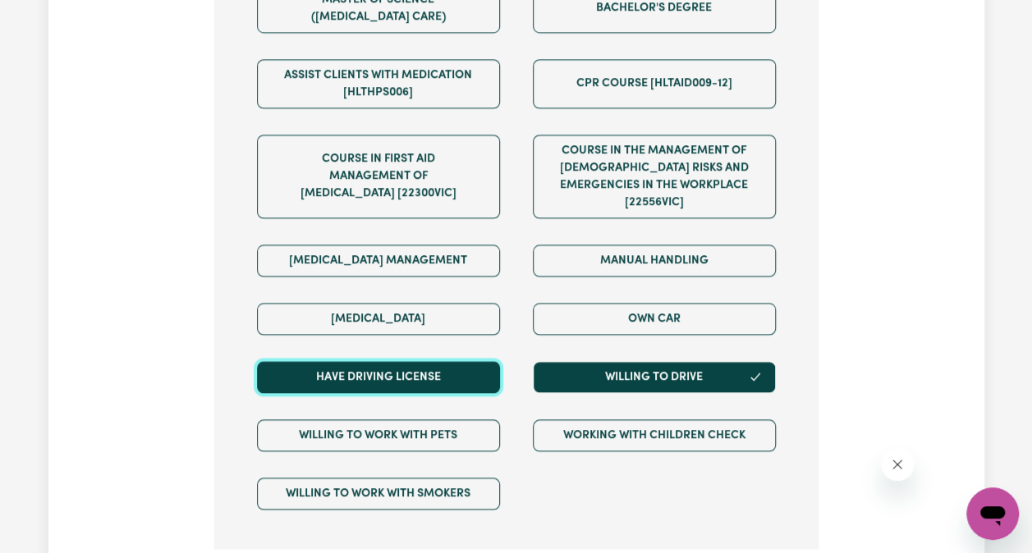
click at [438, 361] on button "Have driving license" at bounding box center [378, 377] width 243 height 32
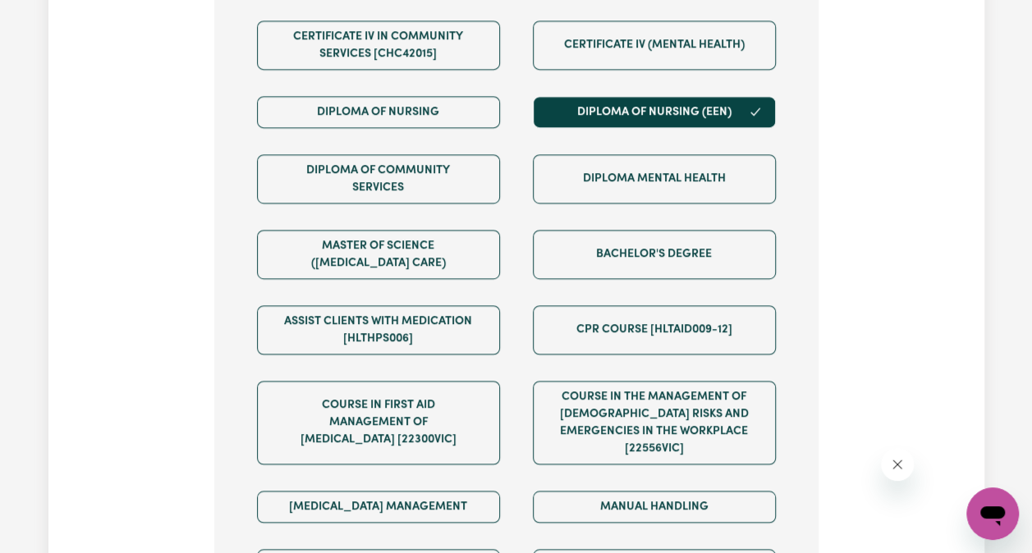
scroll to position [911, 0]
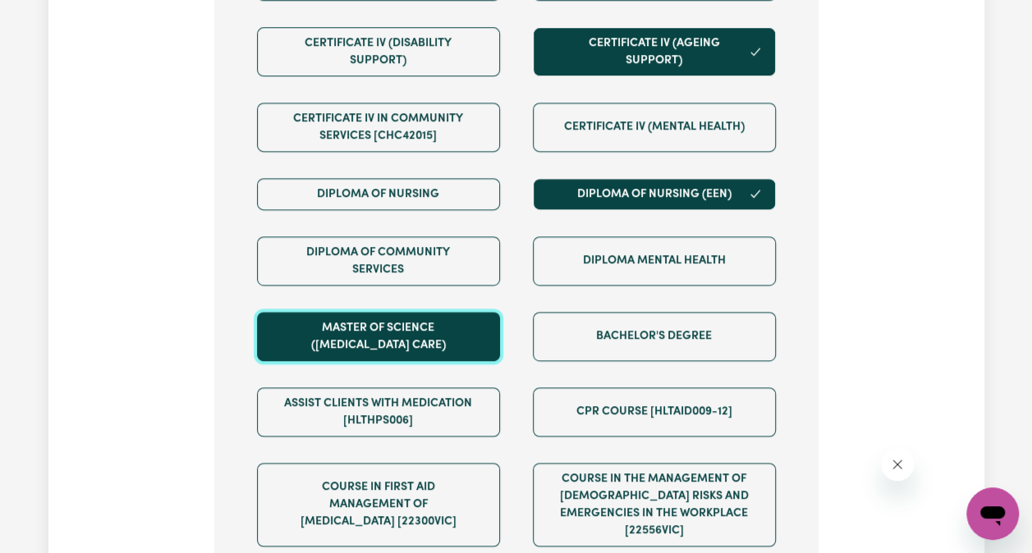
click at [442, 325] on button "Master of Science ([MEDICAL_DATA] Care)" at bounding box center [378, 336] width 243 height 49
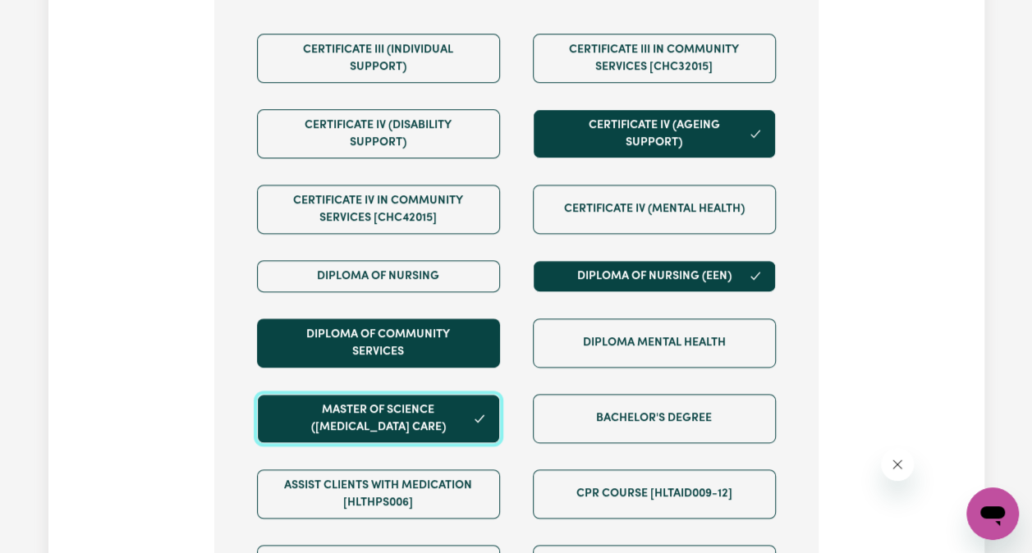
scroll to position [747, 0]
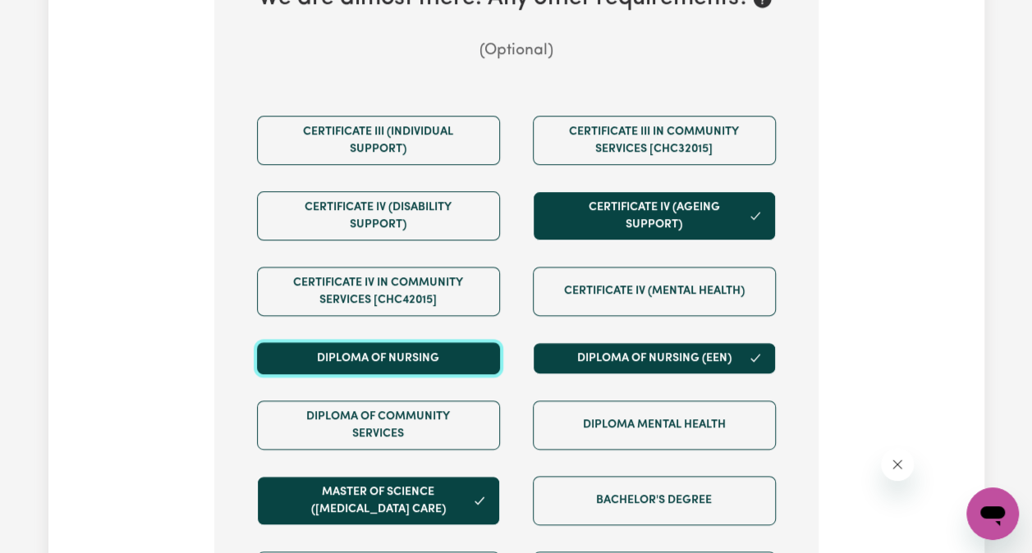
click at [412, 342] on button "Diploma of Nursing" at bounding box center [378, 358] width 243 height 32
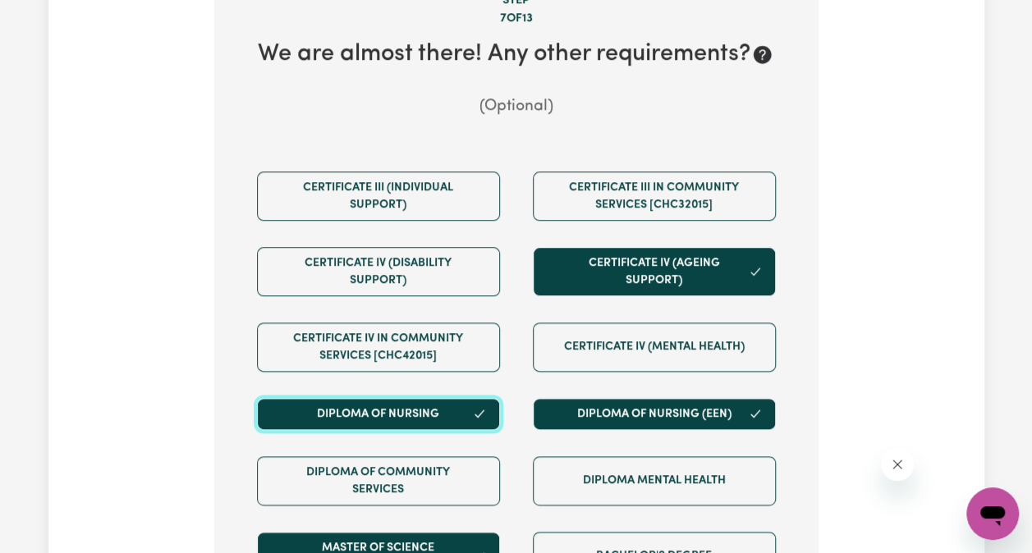
scroll to position [665, 0]
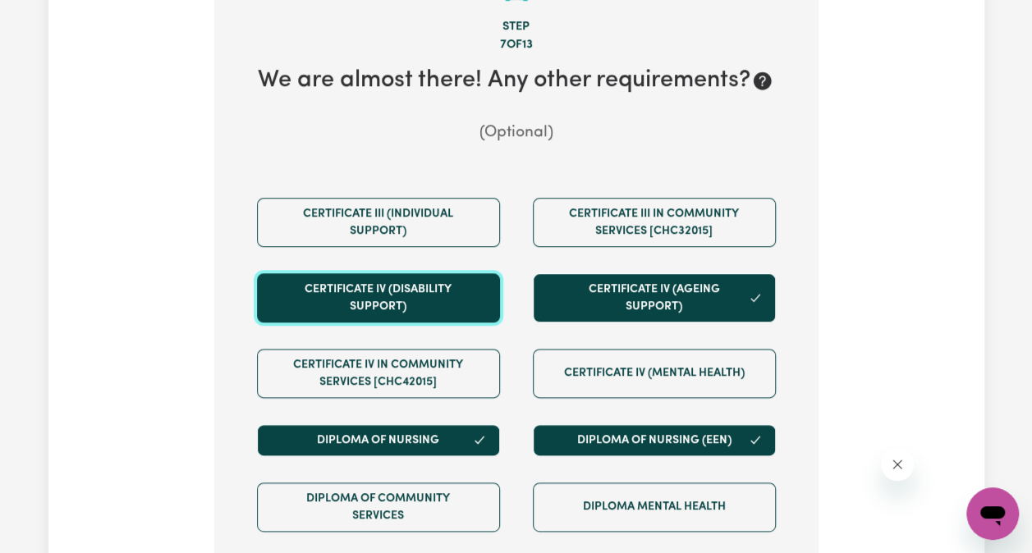
click at [420, 282] on button "Certificate IV (Disability Support)" at bounding box center [378, 297] width 243 height 49
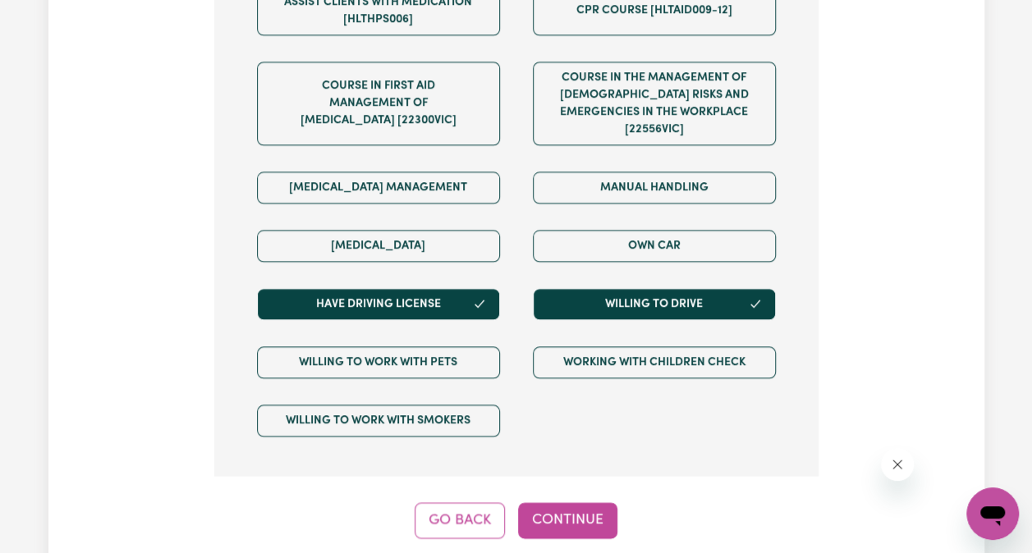
scroll to position [1322, 0]
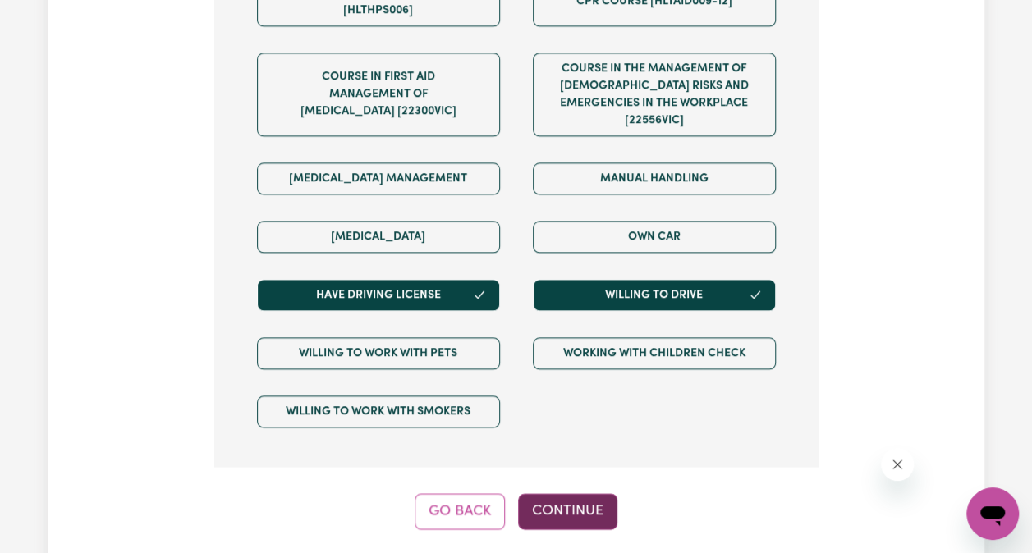
click at [566, 493] on button "Continue" at bounding box center [567, 511] width 99 height 36
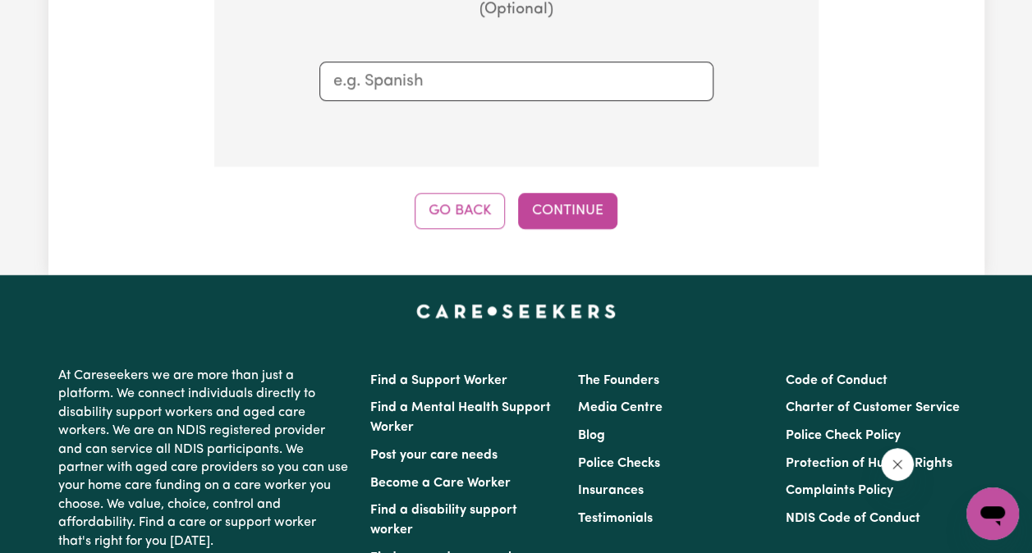
scroll to position [583, 0]
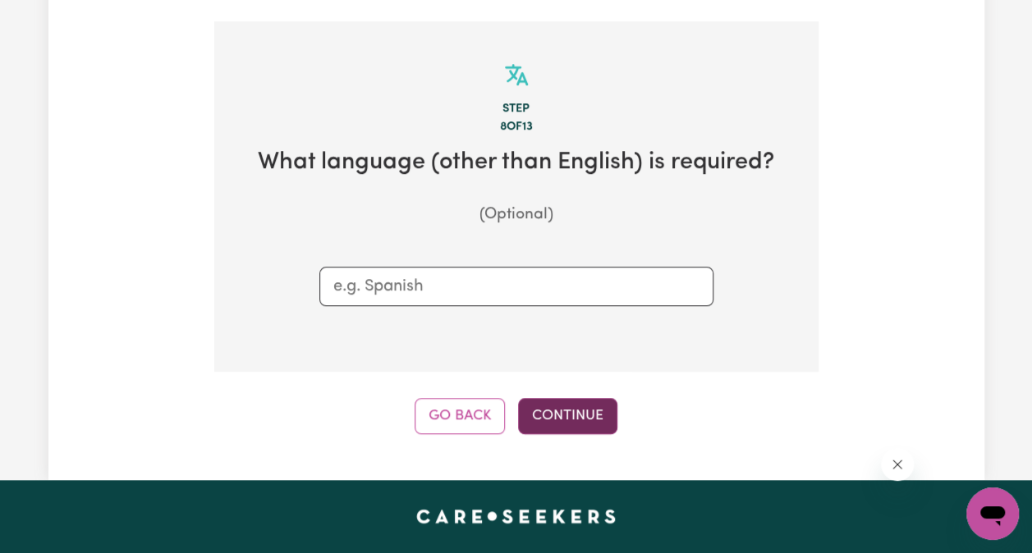
click at [535, 398] on button "Continue" at bounding box center [567, 416] width 99 height 36
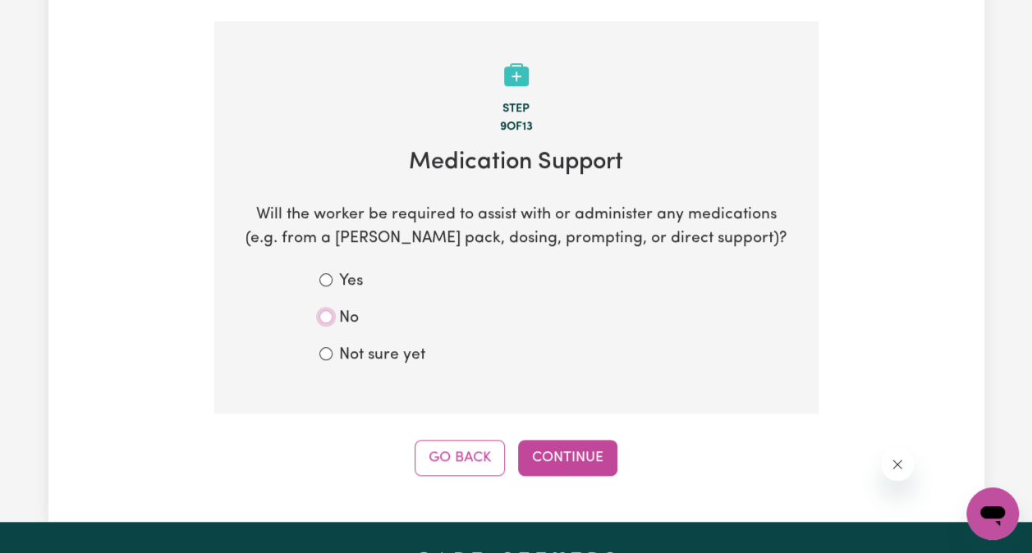
click at [328, 310] on input "No" at bounding box center [325, 316] width 13 height 13
radio input "true"
click at [539, 440] on button "Continue" at bounding box center [567, 458] width 99 height 36
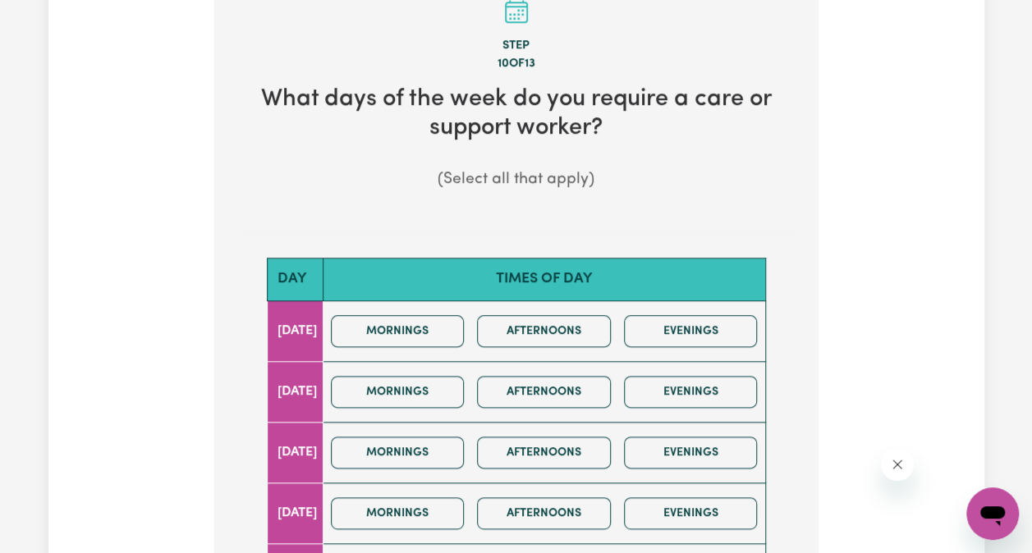
scroll to position [657, 0]
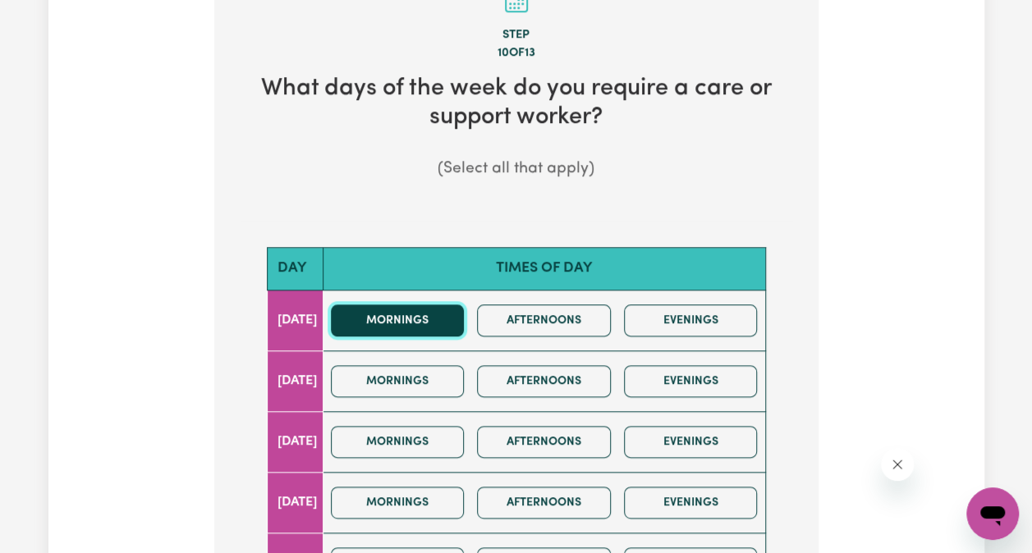
click at [435, 307] on button "Mornings" at bounding box center [398, 321] width 134 height 32
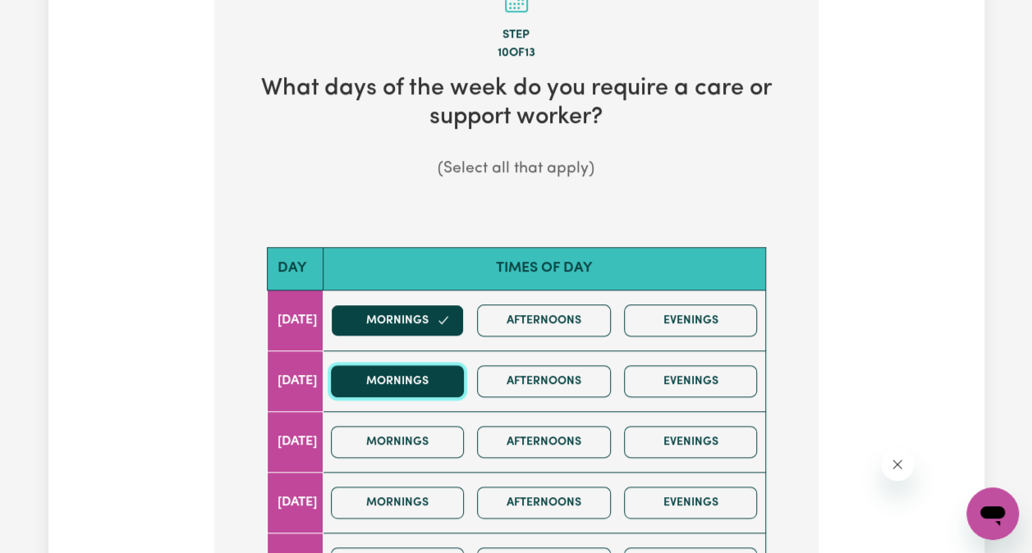
click at [429, 365] on button "Mornings" at bounding box center [398, 381] width 134 height 32
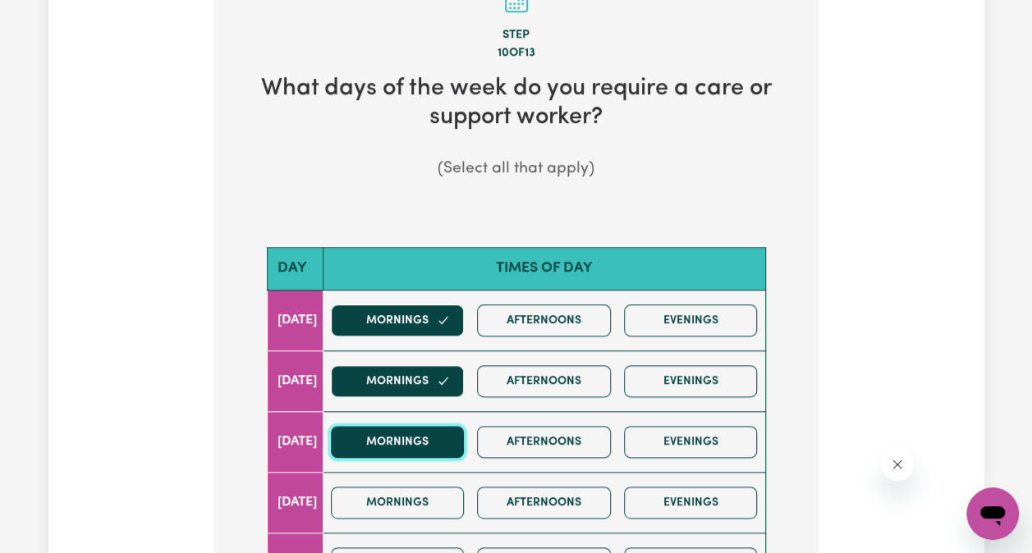
click at [430, 426] on button "Mornings" at bounding box center [398, 442] width 134 height 32
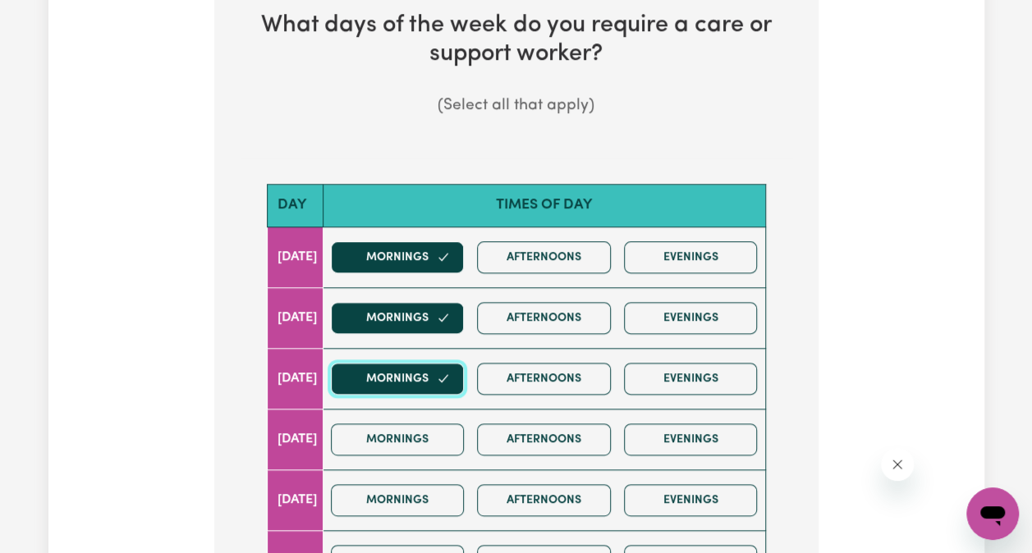
scroll to position [821, 0]
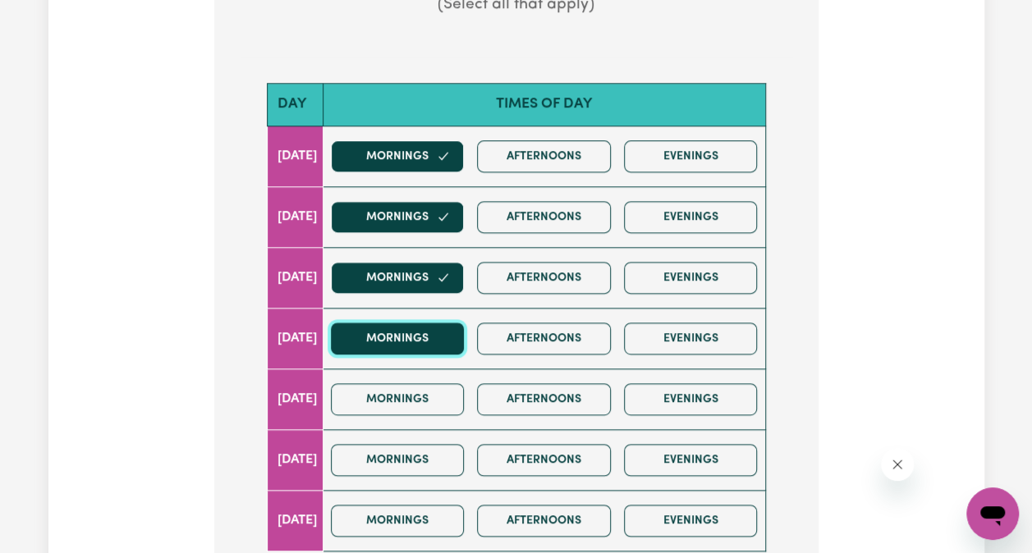
click at [419, 323] on button "Mornings" at bounding box center [398, 339] width 134 height 32
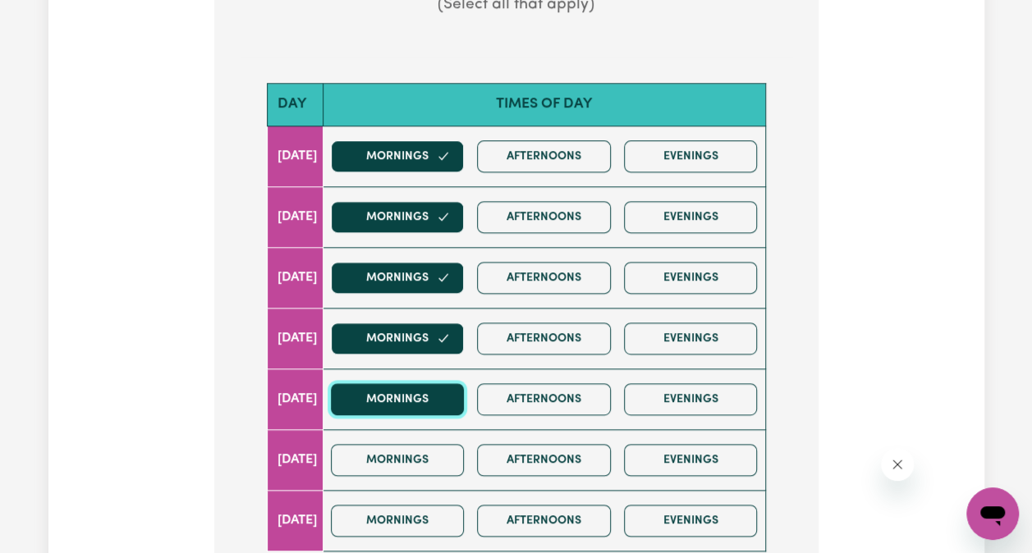
click at [415, 383] on button "Mornings" at bounding box center [398, 399] width 134 height 32
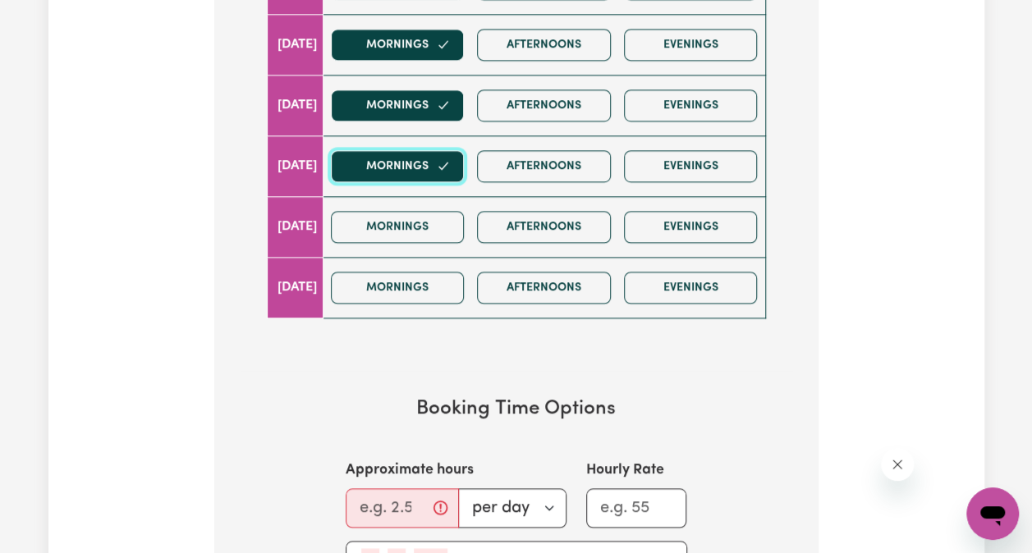
scroll to position [1067, 0]
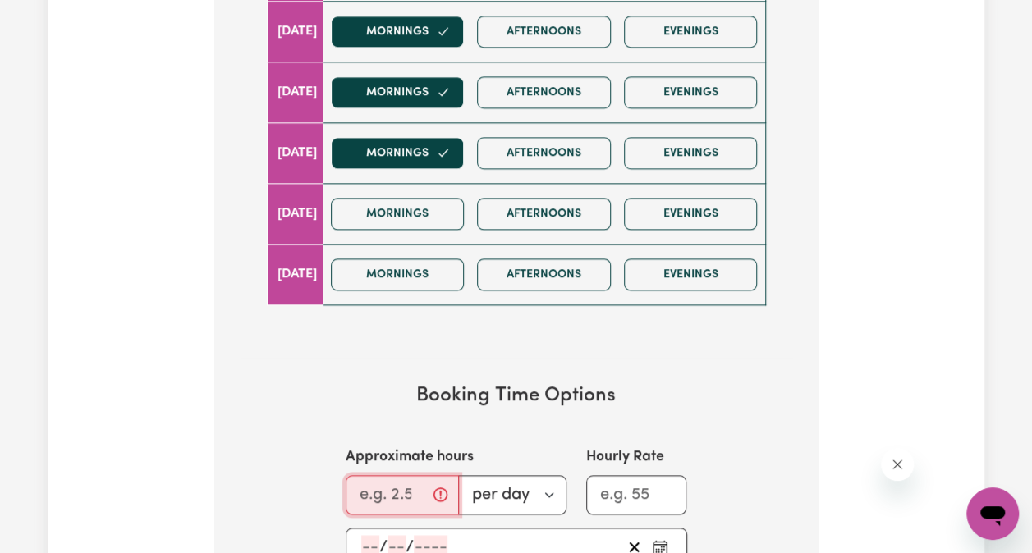
click at [408, 476] on input "Approximate hours" at bounding box center [402, 494] width 113 height 39
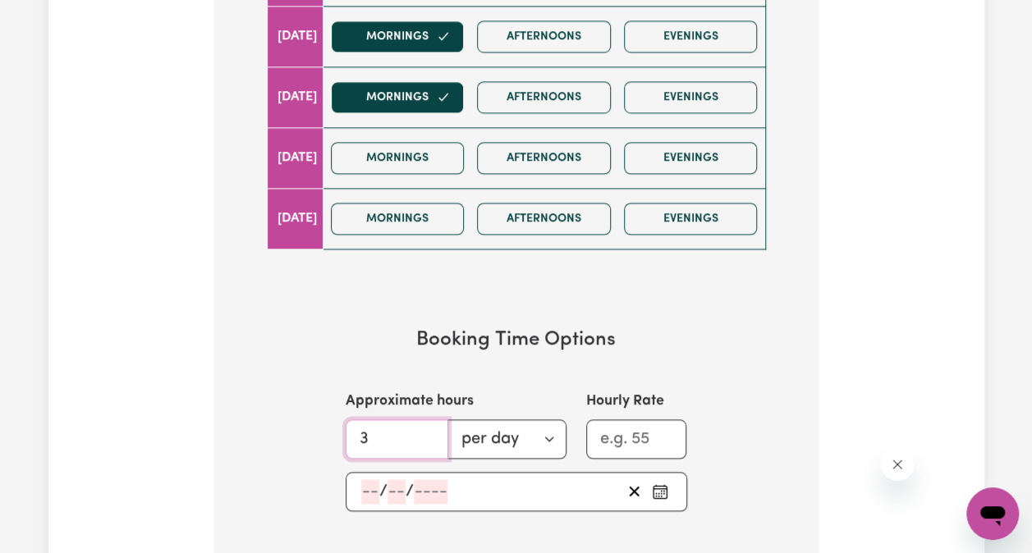
scroll to position [1149, 0]
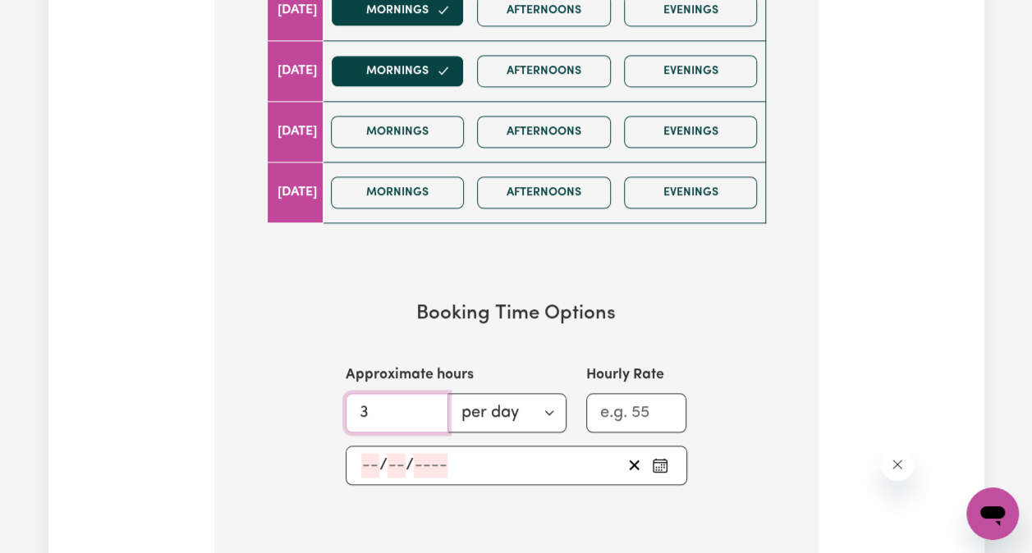
type input "3"
click at [619, 393] on input "Hourly Rate" at bounding box center [636, 412] width 101 height 39
click at [634, 461] on line "Clear start date" at bounding box center [634, 465] width 9 height 9
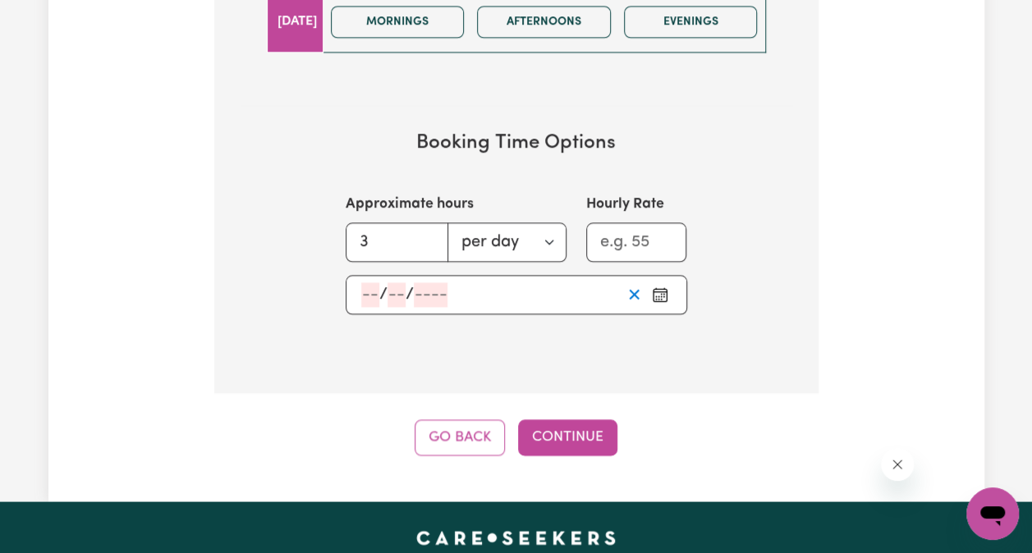
scroll to position [1396, 0]
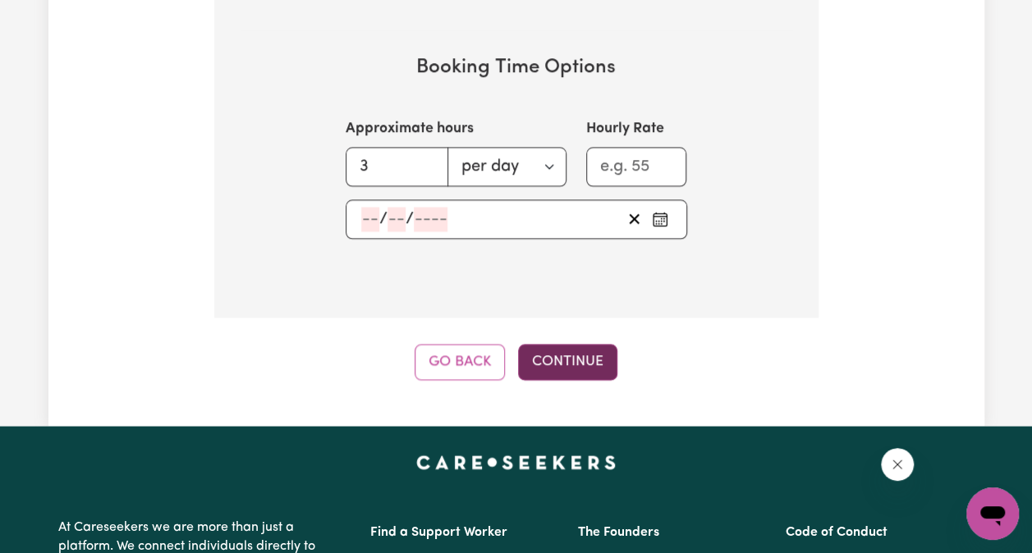
click at [542, 344] on button "Continue" at bounding box center [567, 362] width 99 height 36
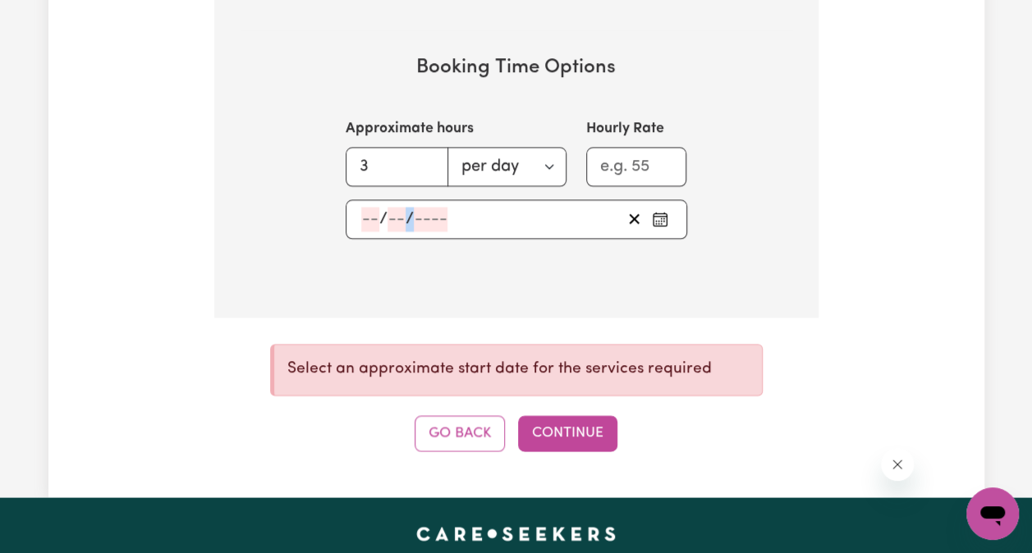
click at [447, 207] on div "/ /" at bounding box center [491, 219] width 262 height 25
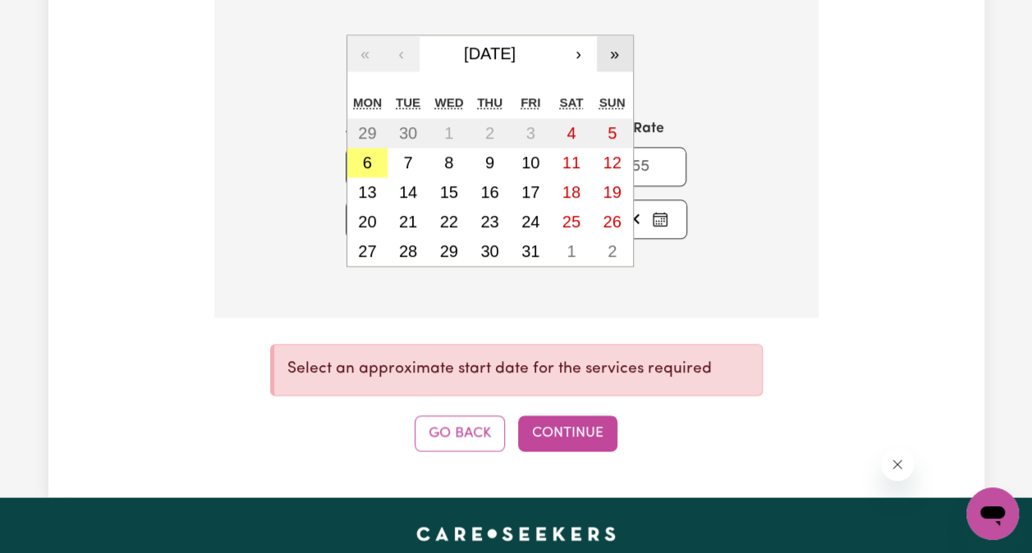
click at [604, 35] on button "»" at bounding box center [615, 53] width 36 height 36
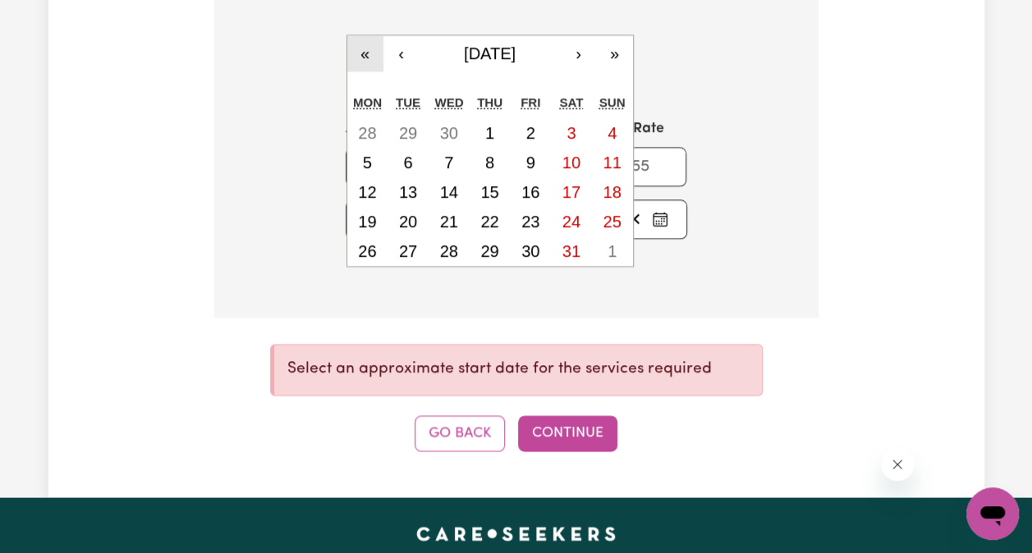
click at [358, 35] on button "«" at bounding box center [365, 53] width 36 height 36
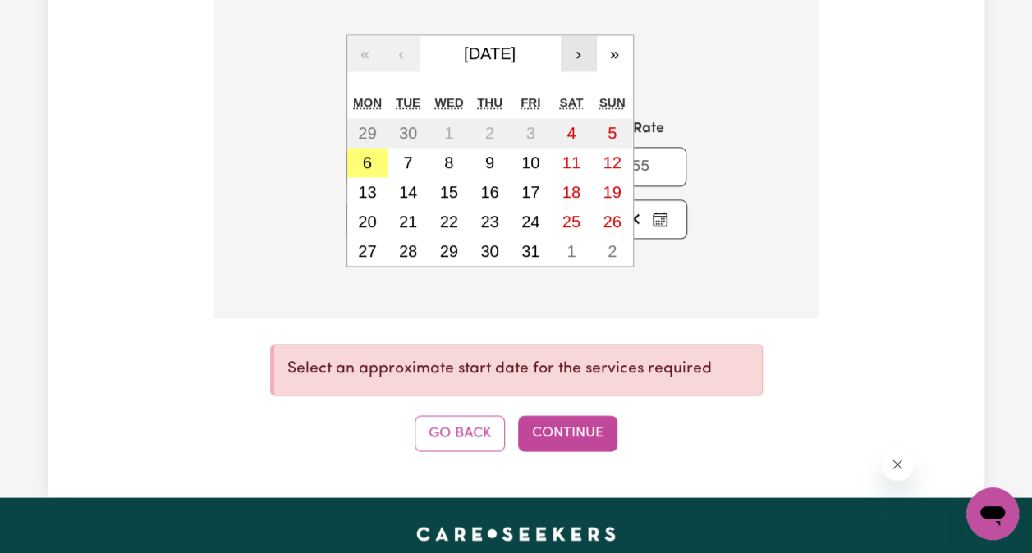
click at [575, 35] on button "›" at bounding box center [579, 53] width 36 height 36
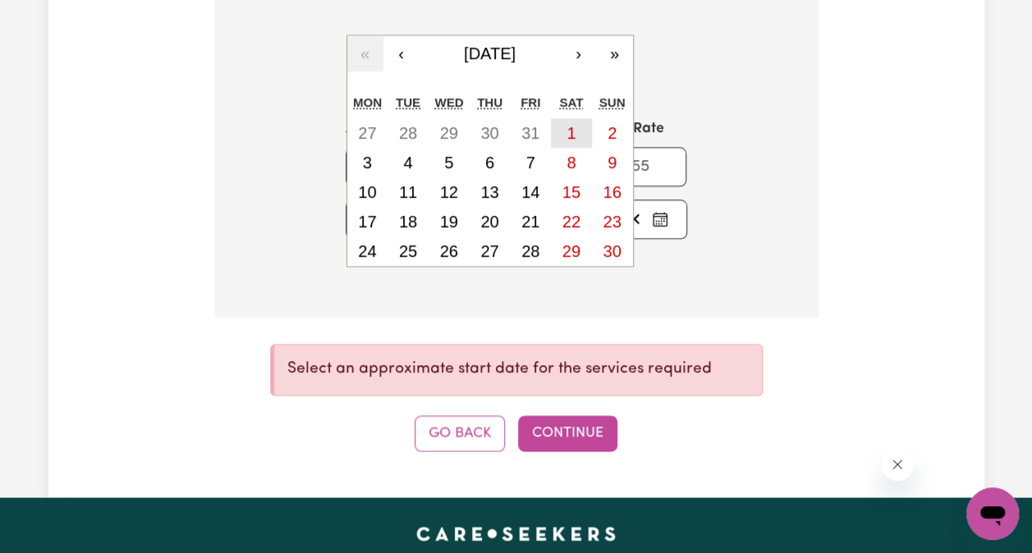
click at [565, 118] on button "1" at bounding box center [571, 133] width 41 height 30
type input "[DATE]"
type input "1"
type input "11"
type input "2025"
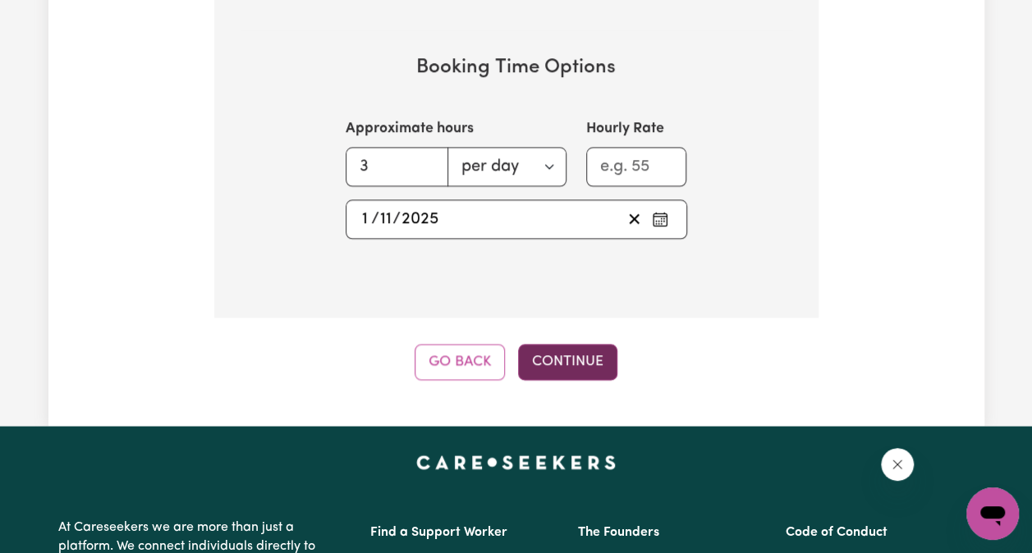
click at [595, 344] on button "Continue" at bounding box center [567, 362] width 99 height 36
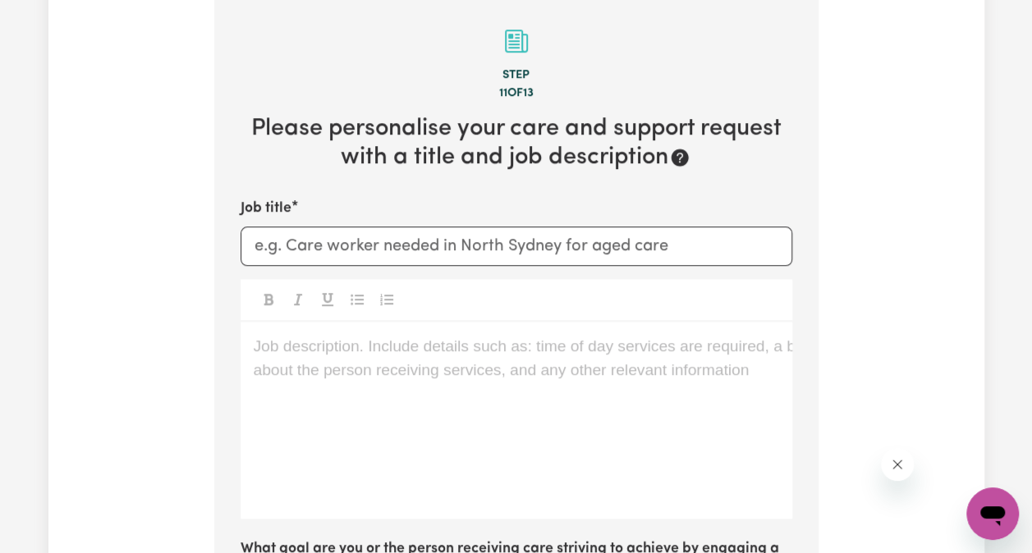
scroll to position [583, 0]
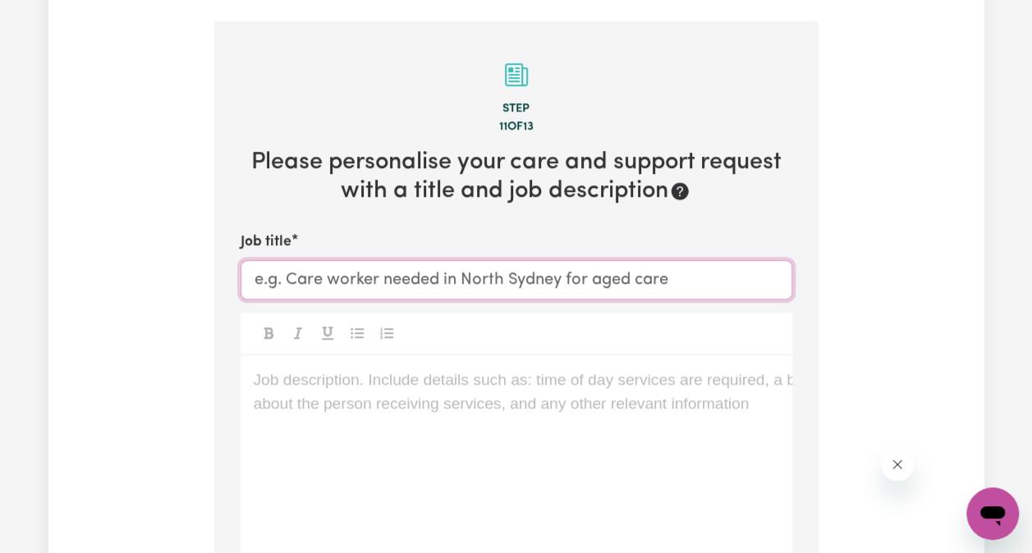
click at [568, 268] on input "Job title" at bounding box center [517, 279] width 552 height 39
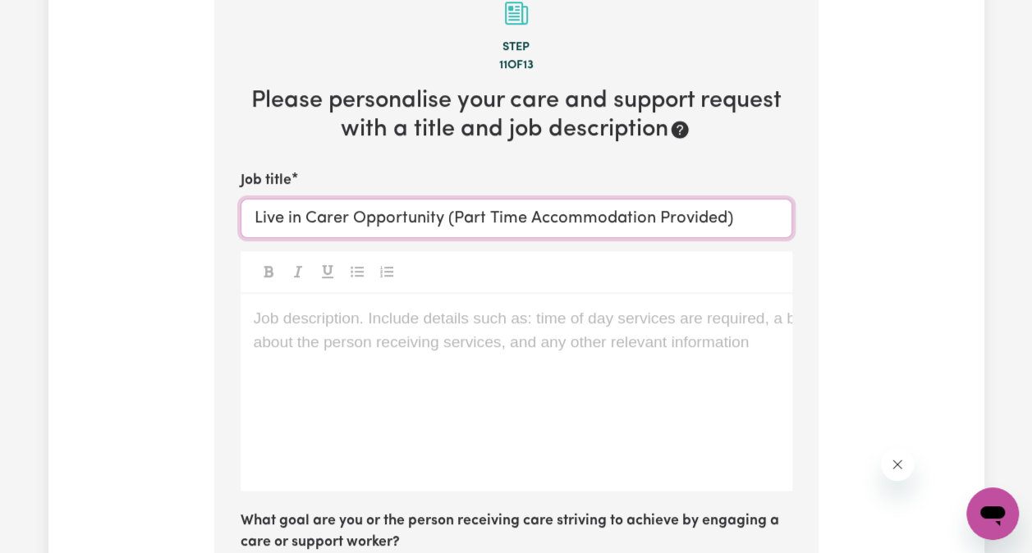
scroll to position [829, 0]
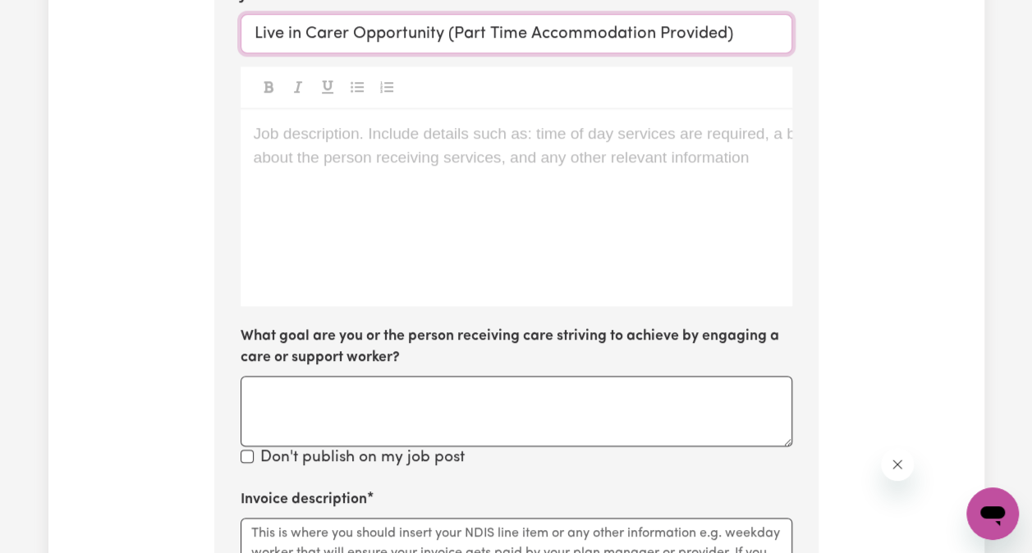
type input "Live in Carer Opportunity (Part Time Accommodation Provided)"
click at [347, 126] on div "Job description. Include details such as: time of day services are required, a …" at bounding box center [517, 207] width 552 height 197
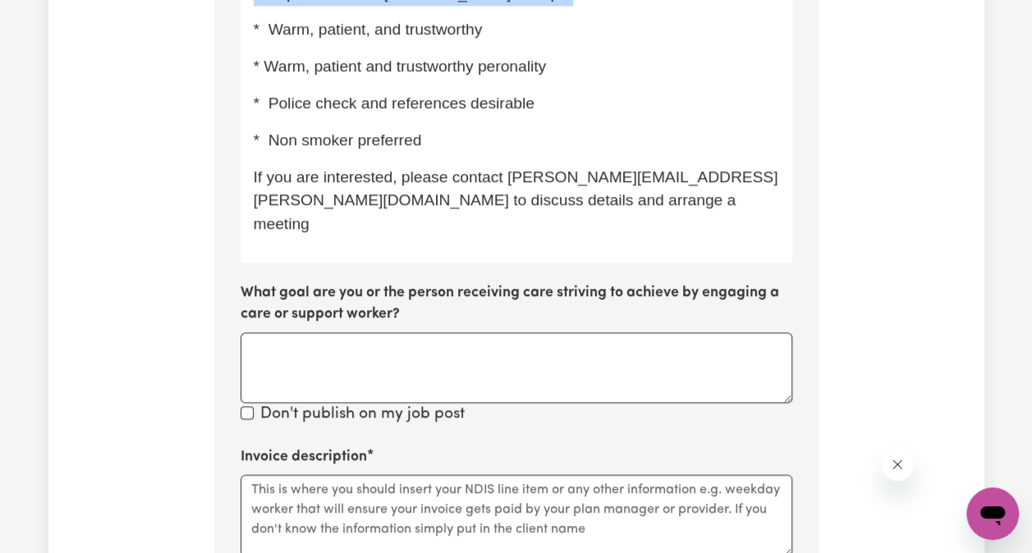
scroll to position [1255, 0]
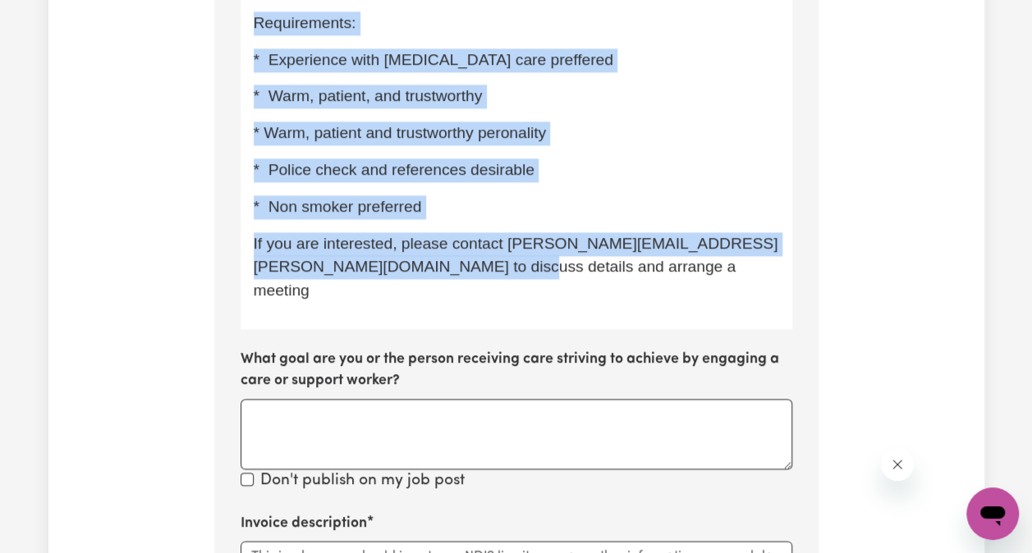
drag, startPoint x: 245, startPoint y: 407, endPoint x: 628, endPoint y: 233, distance: 421.0
click at [628, 233] on div "We are seeking a kind reliable, and experienced carer to assist my elderly fath…" at bounding box center [517, 6] width 552 height 646
copy div "We are seeking a kind reliable, and experienced carer to assist my elderly fath…"
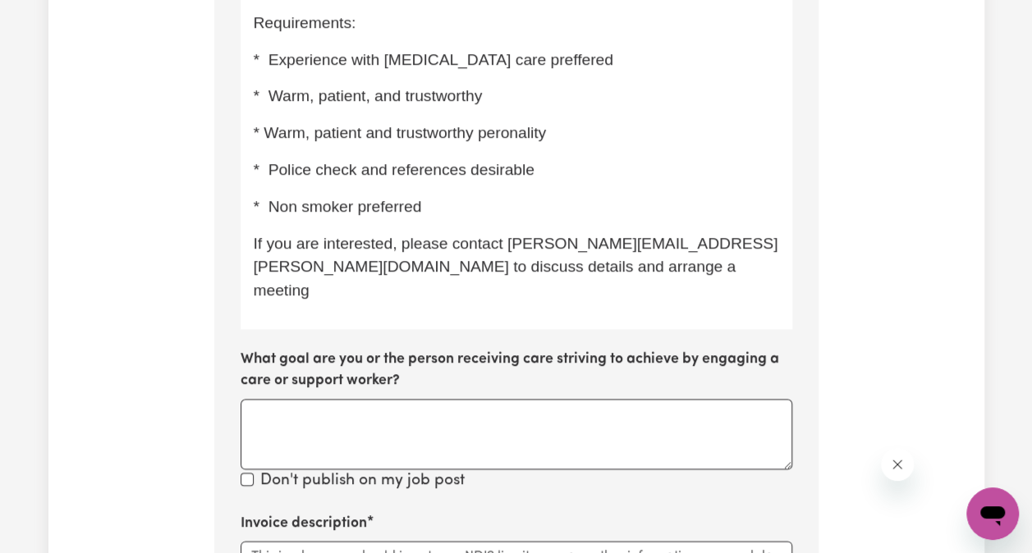
click at [218, 502] on section "Step 11 of 13 Please personalise your care and support request with a title and…" at bounding box center [516, 178] width 604 height 1658
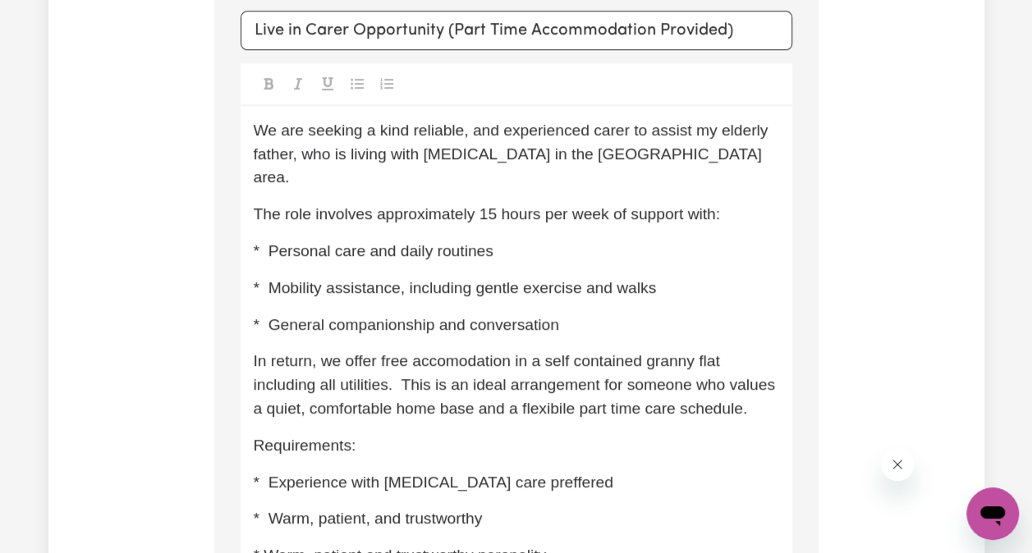
scroll to position [845, 0]
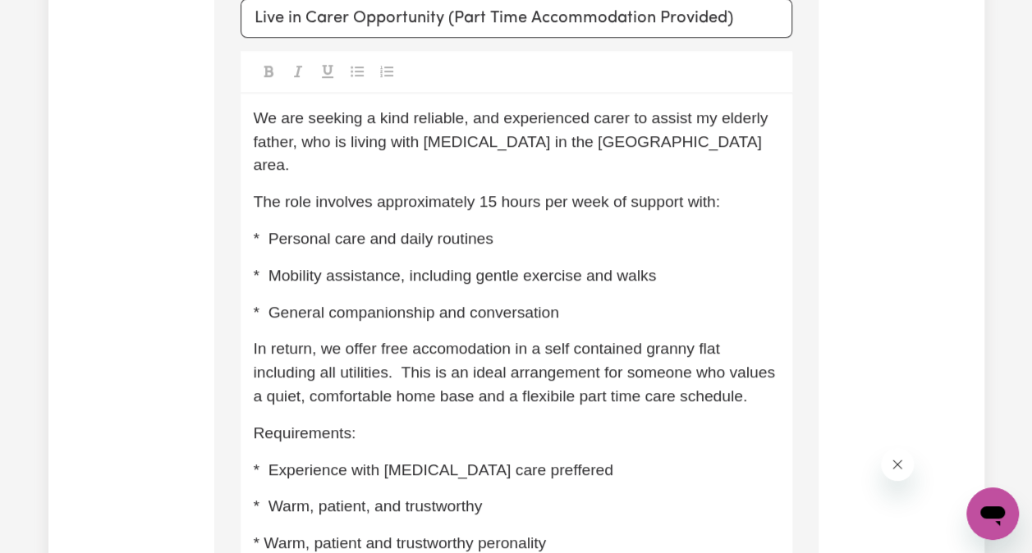
click at [460, 340] on span "In return, we offer free accomodation in a self contained granny flat including…" at bounding box center [517, 372] width 526 height 65
click at [547, 356] on span "In return, we offer free accommodation in a self contained granny flat includin…" at bounding box center [517, 372] width 526 height 65
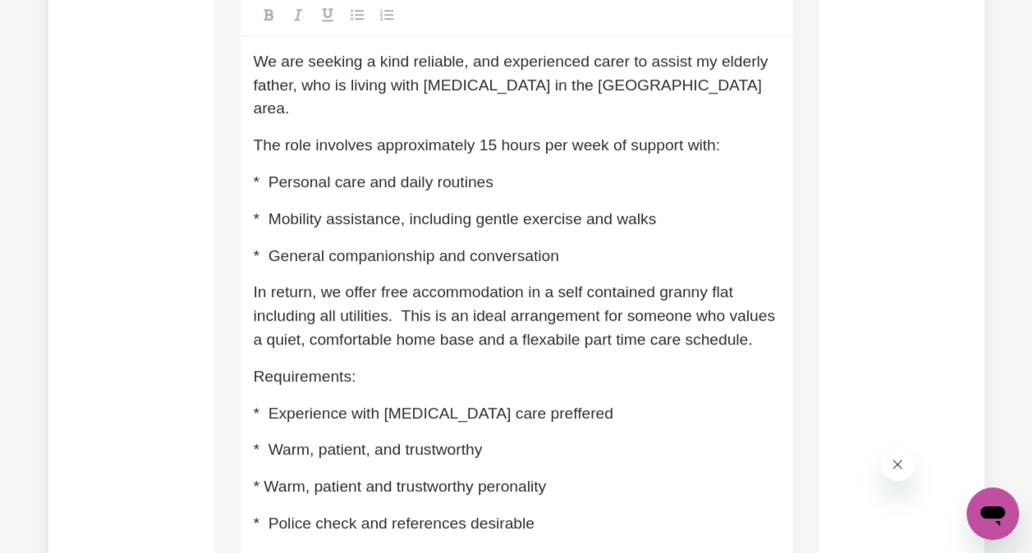
scroll to position [927, 0]
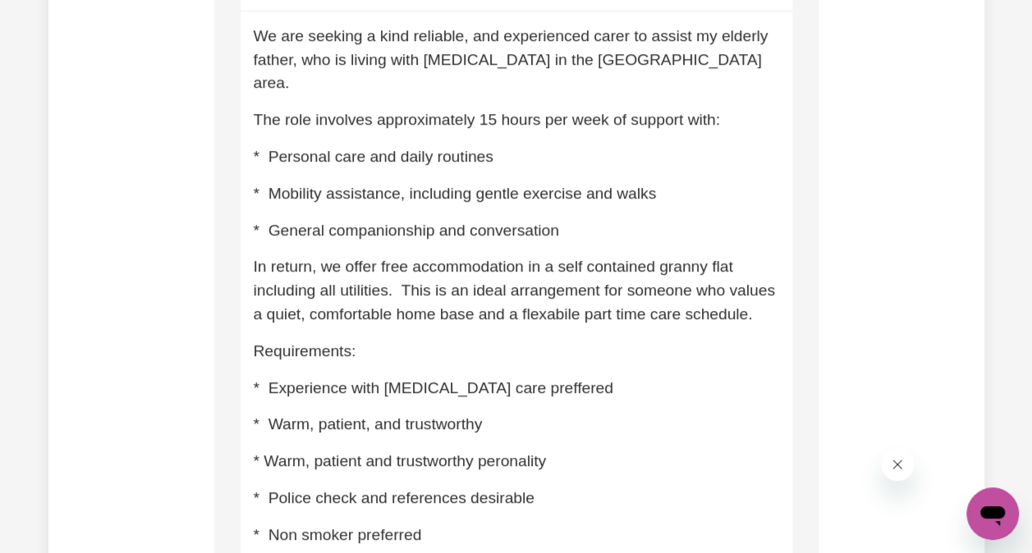
click at [505, 379] on span "* Experience with [MEDICAL_DATA] care preffered" at bounding box center [434, 387] width 360 height 17
click at [501, 452] on span "* Warm, patient and trustworthy peronality" at bounding box center [400, 460] width 293 height 17
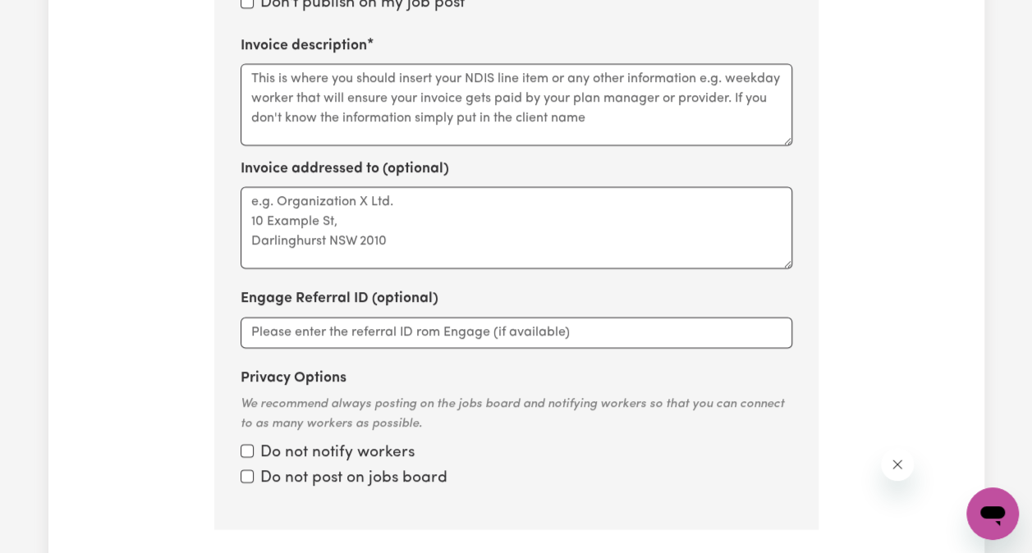
scroll to position [1748, 0]
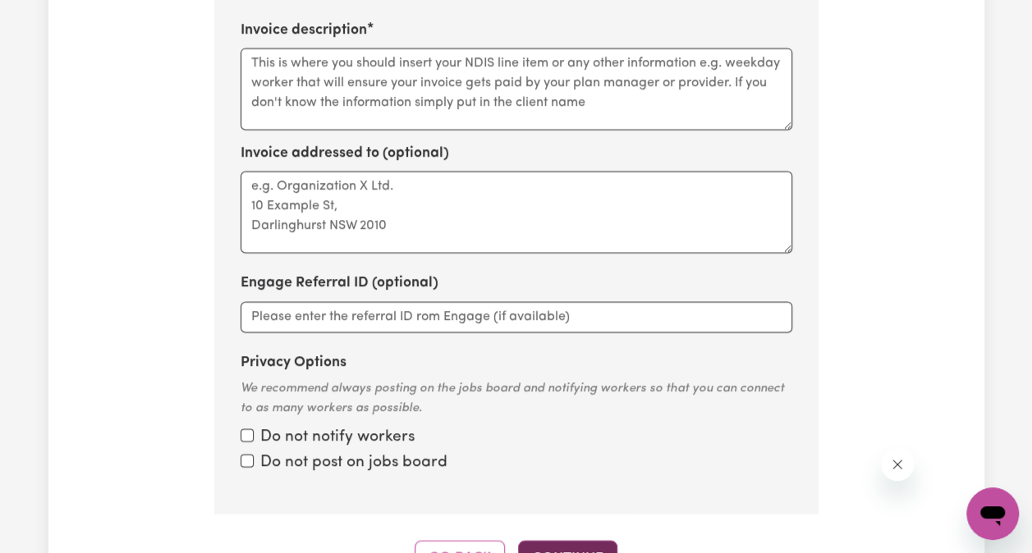
click at [571, 541] on button "Continue" at bounding box center [567, 559] width 99 height 36
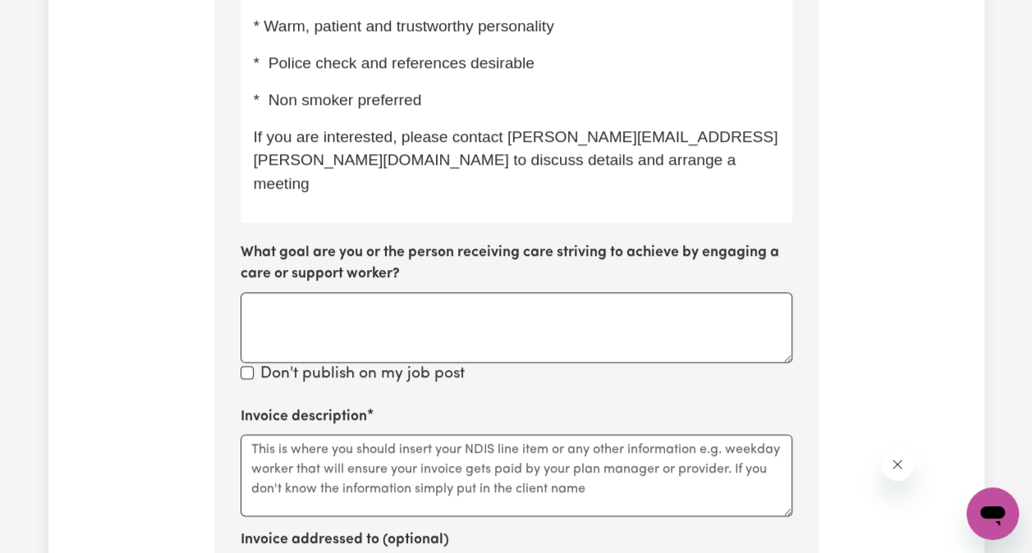
scroll to position [1337, 0]
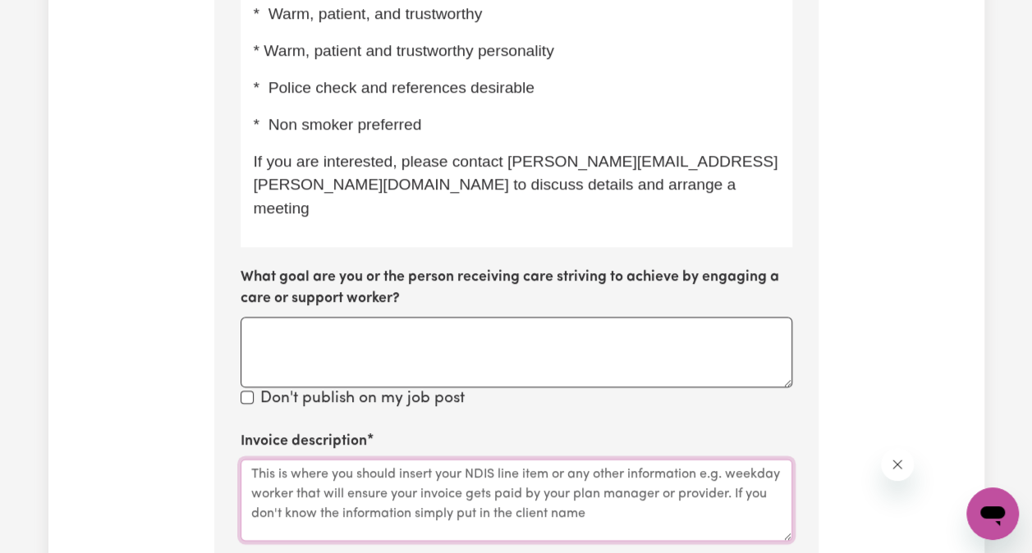
click at [593, 459] on textarea "Invoice description" at bounding box center [517, 500] width 552 height 82
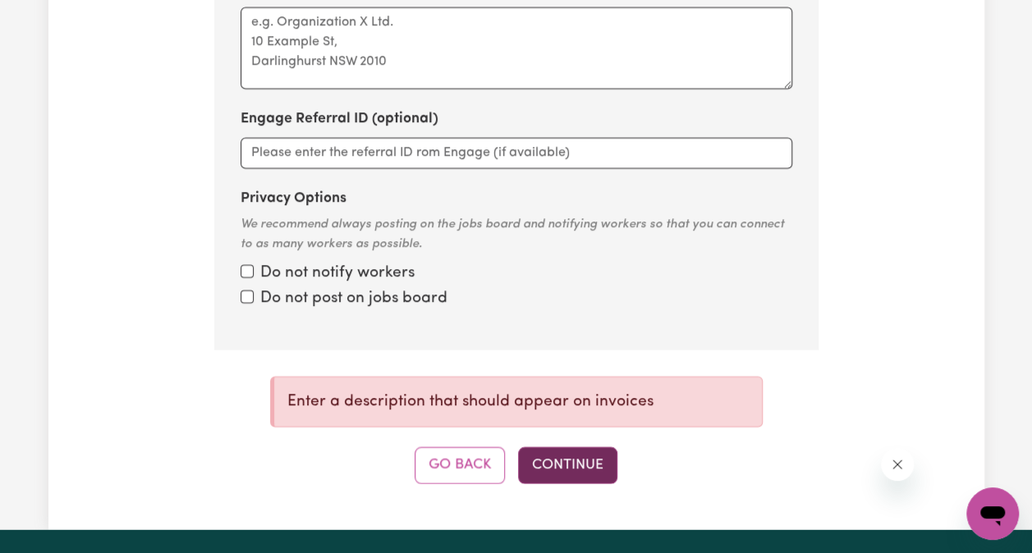
type textarea "Help traded for accommodation"
click at [596, 447] on button "Continue" at bounding box center [567, 465] width 99 height 36
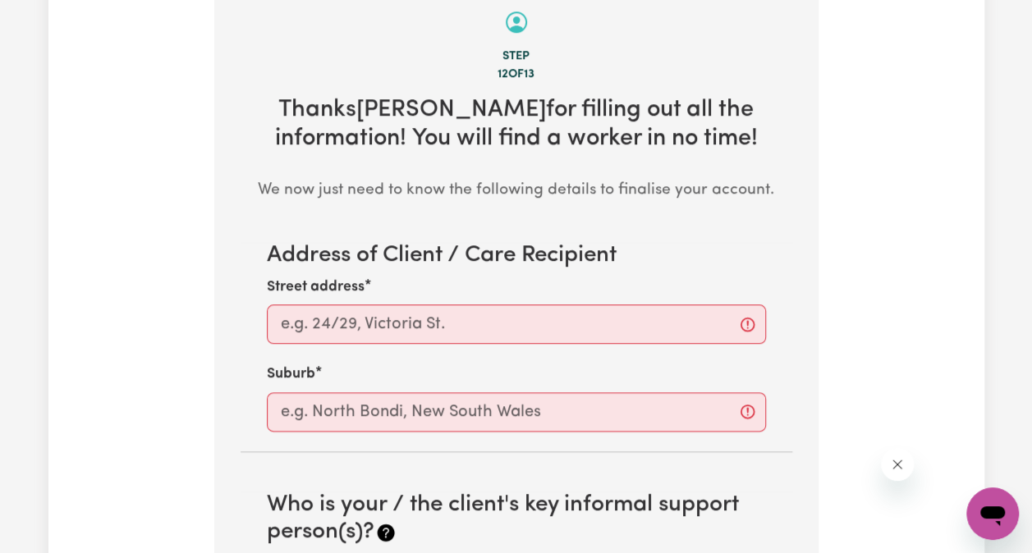
scroll to position [583, 0]
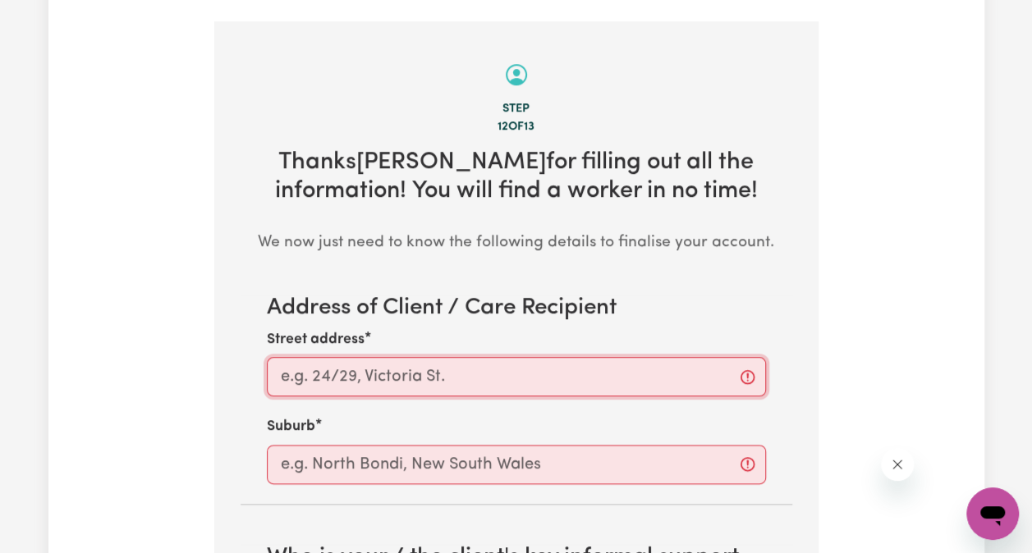
click at [586, 366] on input "Street address" at bounding box center [516, 376] width 499 height 39
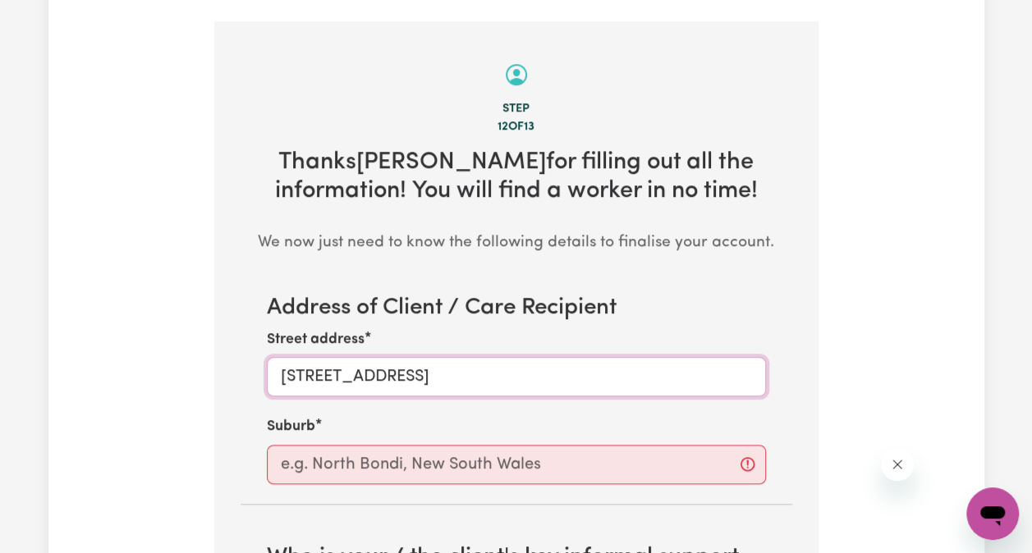
type input "[STREET_ADDRESS]"
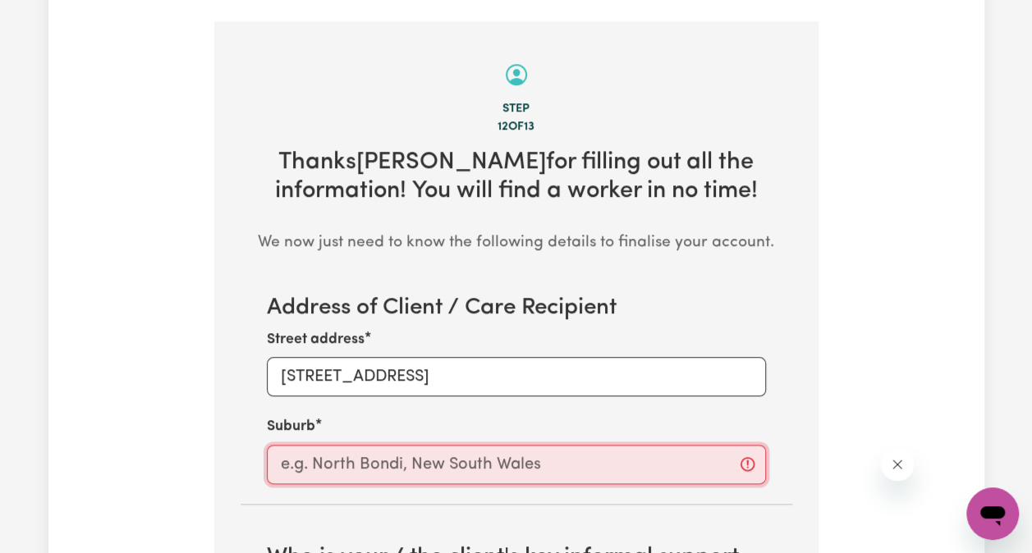
type input "O"
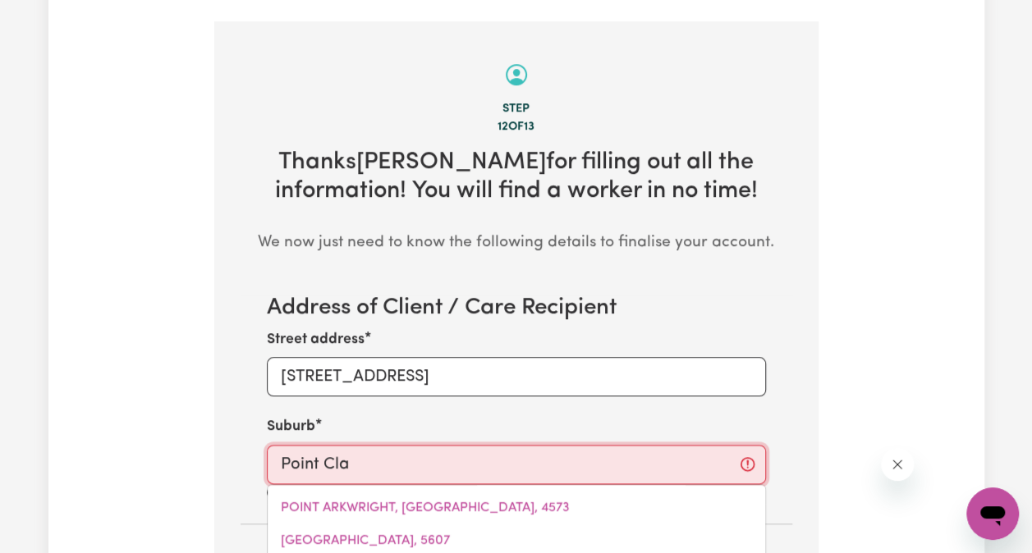
type input "Point Clar"
type input "Point ClarE, [GEOGRAPHIC_DATA], 2250"
type input "Point Clare"
type input "[GEOGRAPHIC_DATA], [GEOGRAPHIC_DATA], 2250"
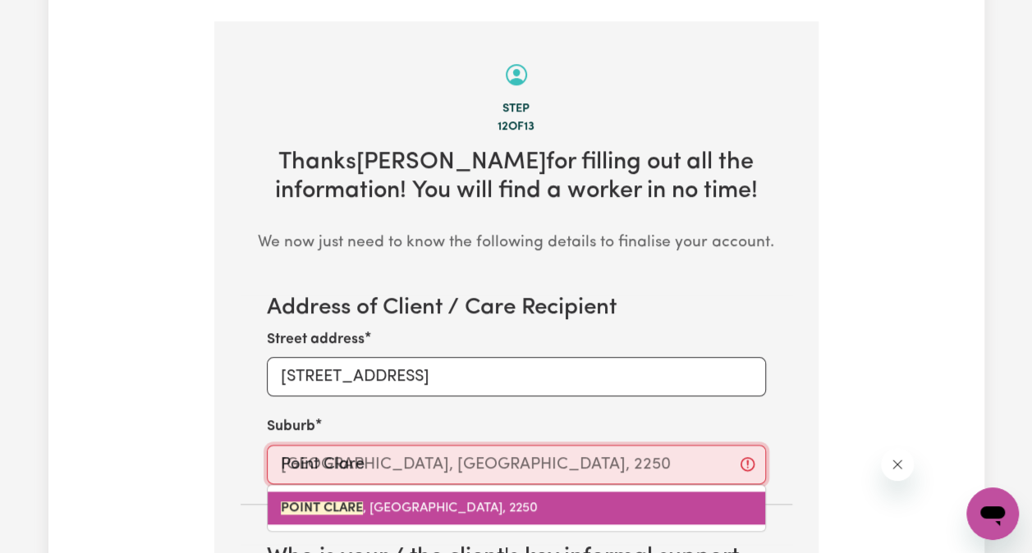
click at [478, 492] on link "[GEOGRAPHIC_DATA] , [GEOGRAPHIC_DATA], 2250" at bounding box center [516, 508] width 497 height 33
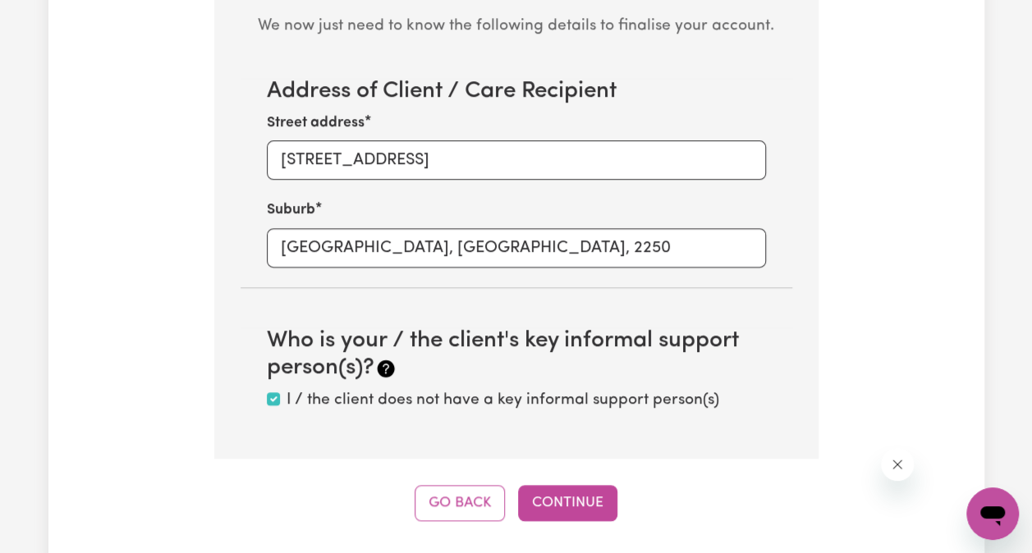
scroll to position [911, 0]
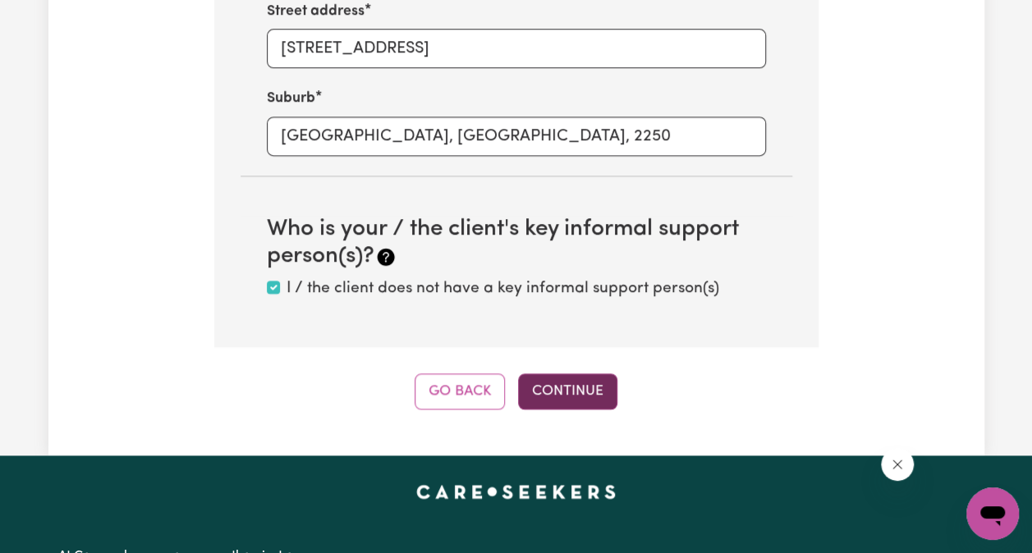
click at [577, 374] on button "Continue" at bounding box center [567, 392] width 99 height 36
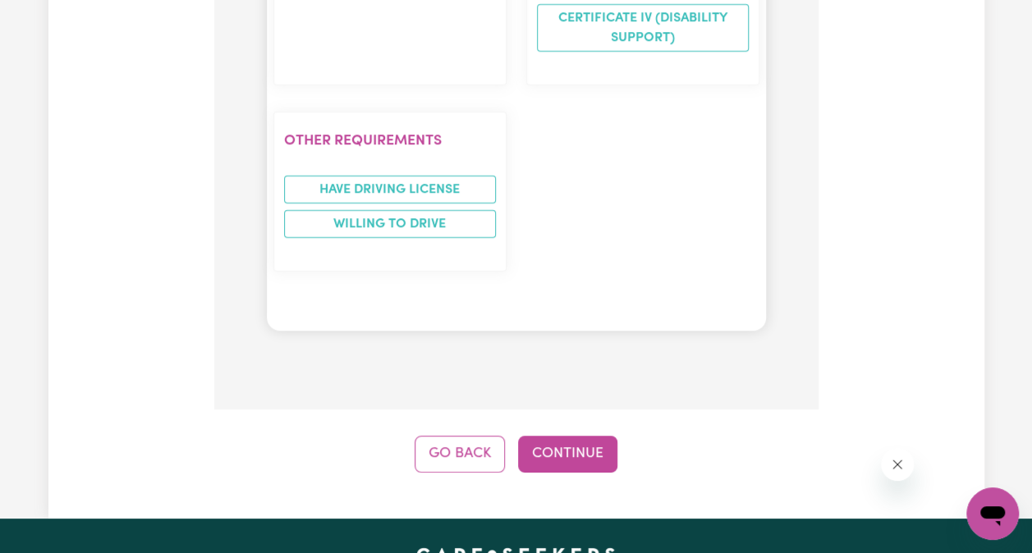
scroll to position [3128, 0]
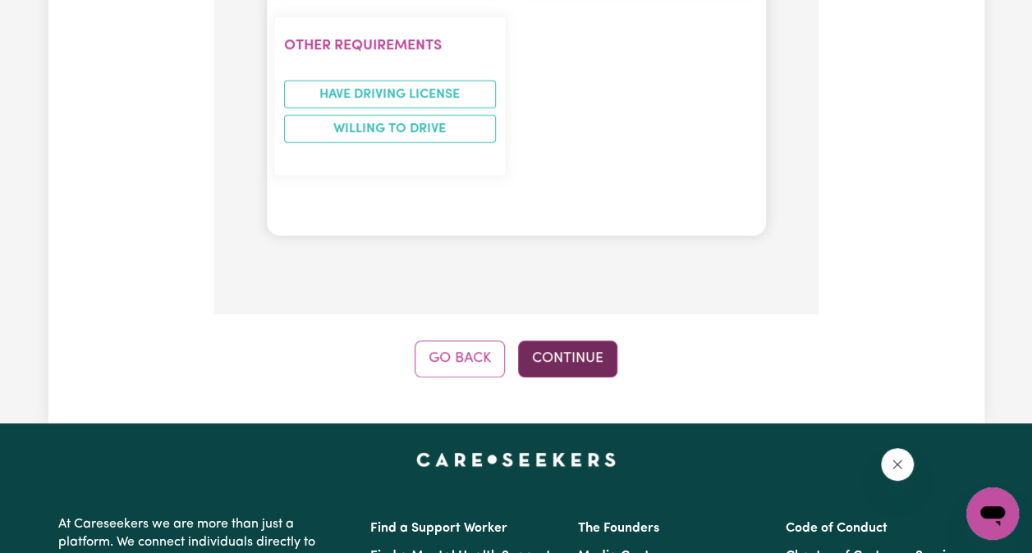
click at [571, 341] on button "Continue" at bounding box center [567, 359] width 99 height 36
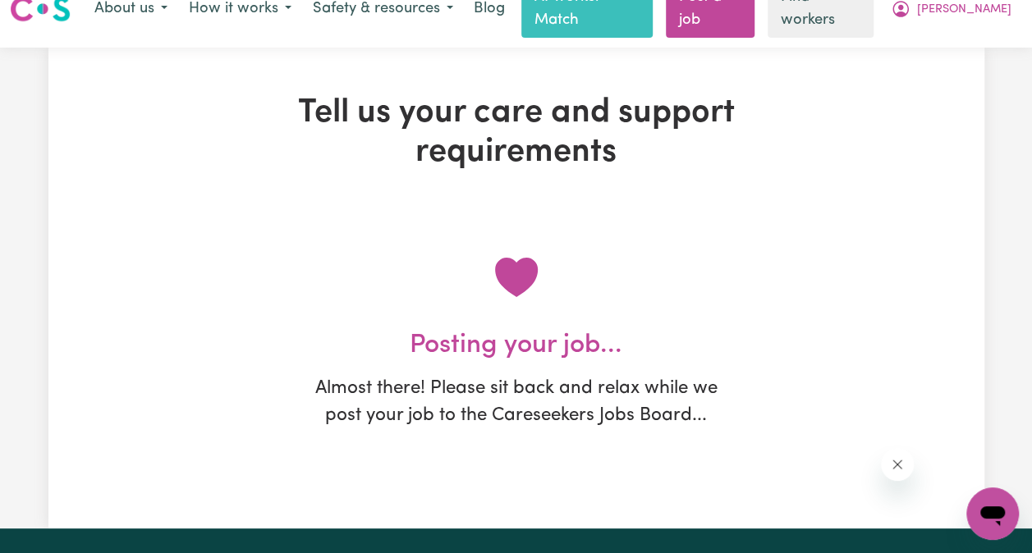
scroll to position [0, 0]
